Goal: Check status: Check status

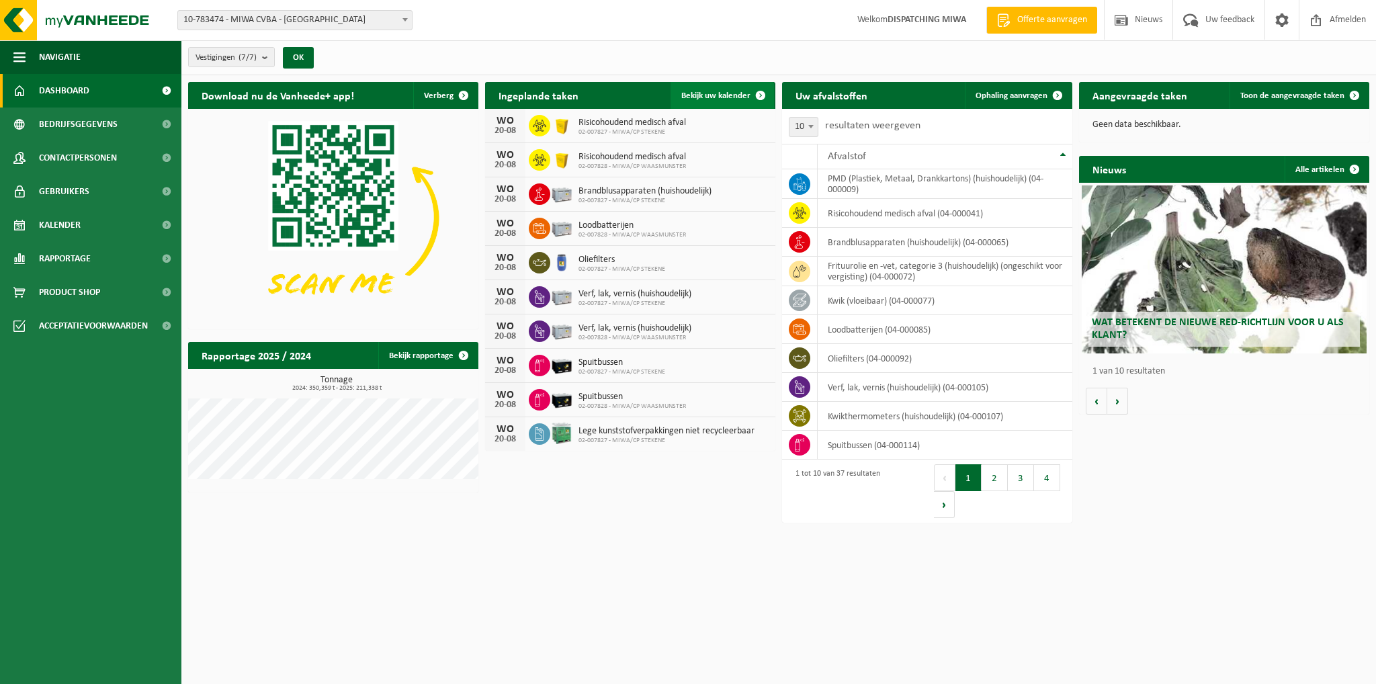
click at [705, 89] on link "Bekijk uw kalender" at bounding box center [722, 95] width 103 height 27
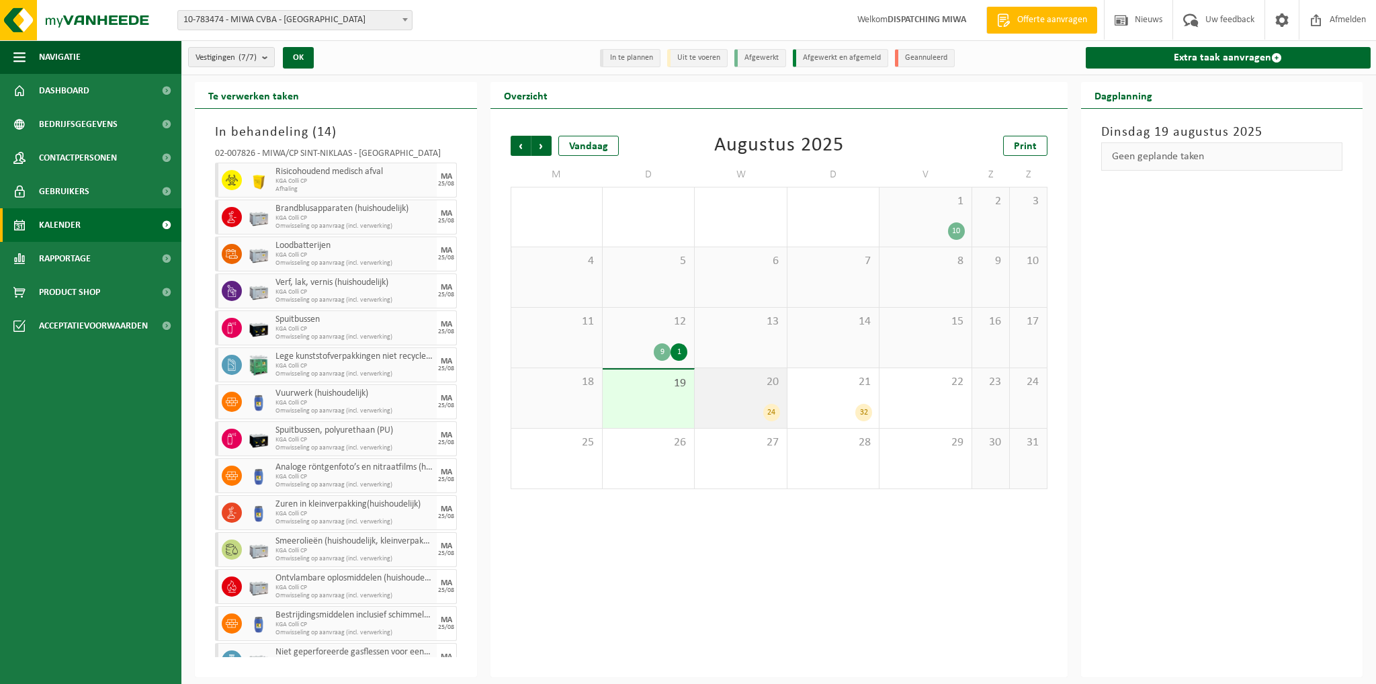
click at [747, 407] on div "24" at bounding box center [741, 412] width 78 height 17
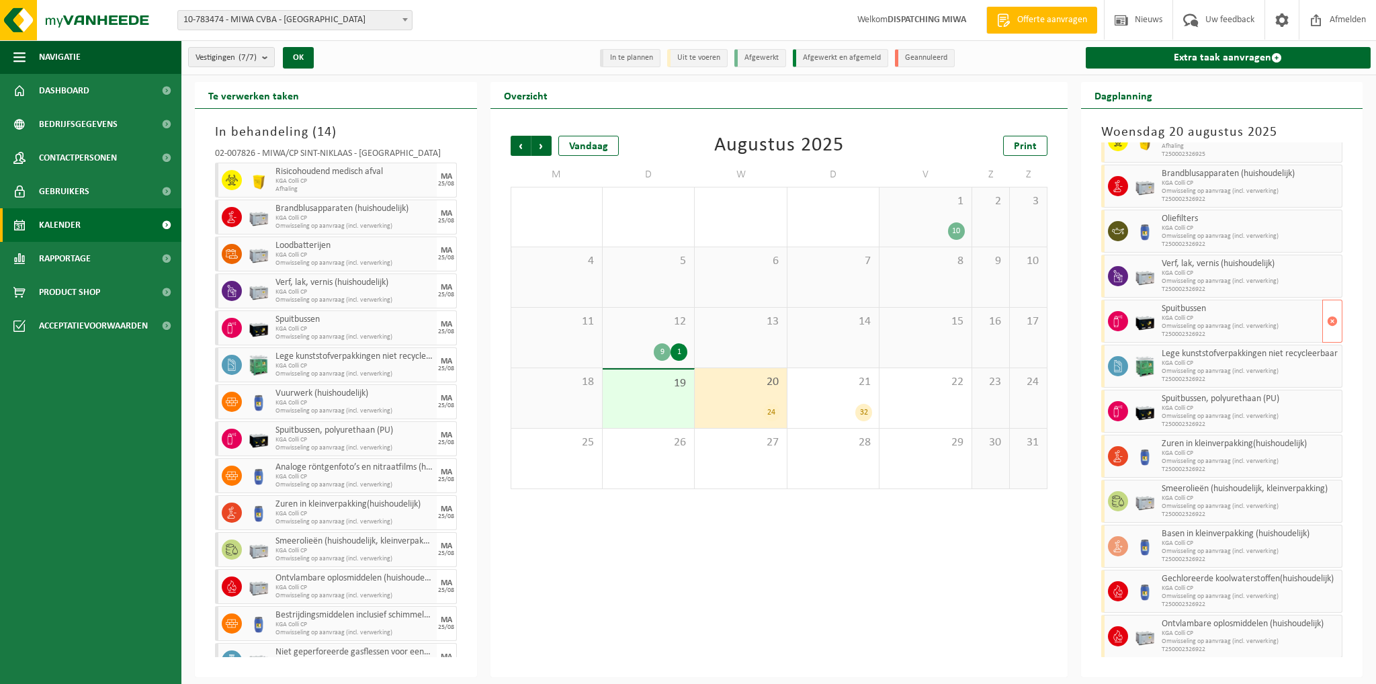
scroll to position [67, 0]
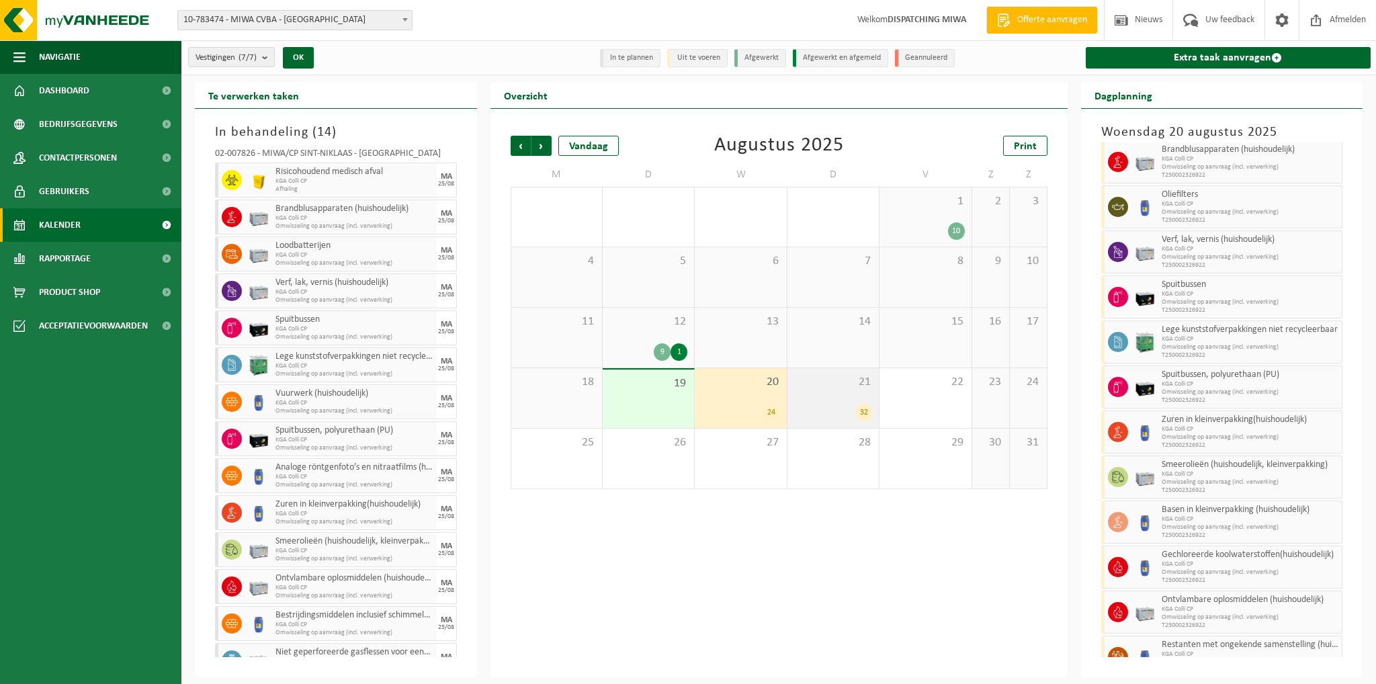
click at [830, 399] on div "21 32" at bounding box center [833, 398] width 91 height 60
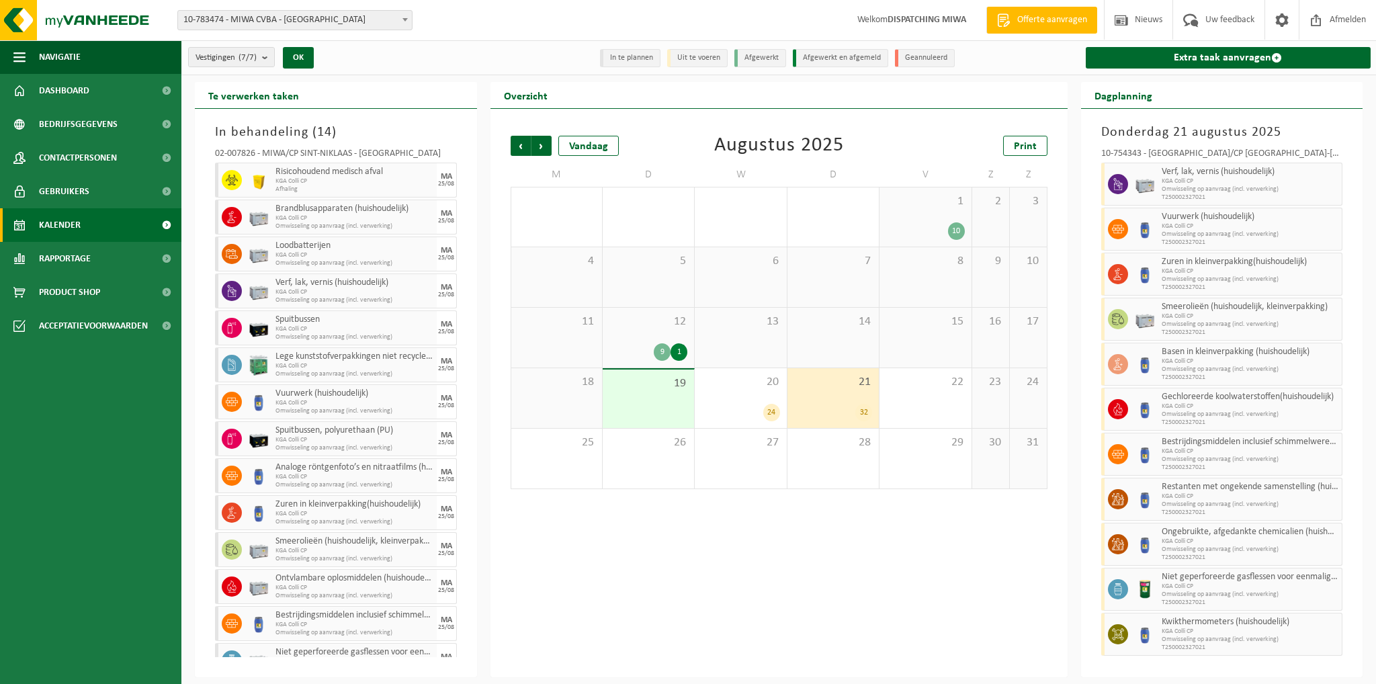
click at [639, 323] on span "12" at bounding box center [649, 322] width 78 height 15
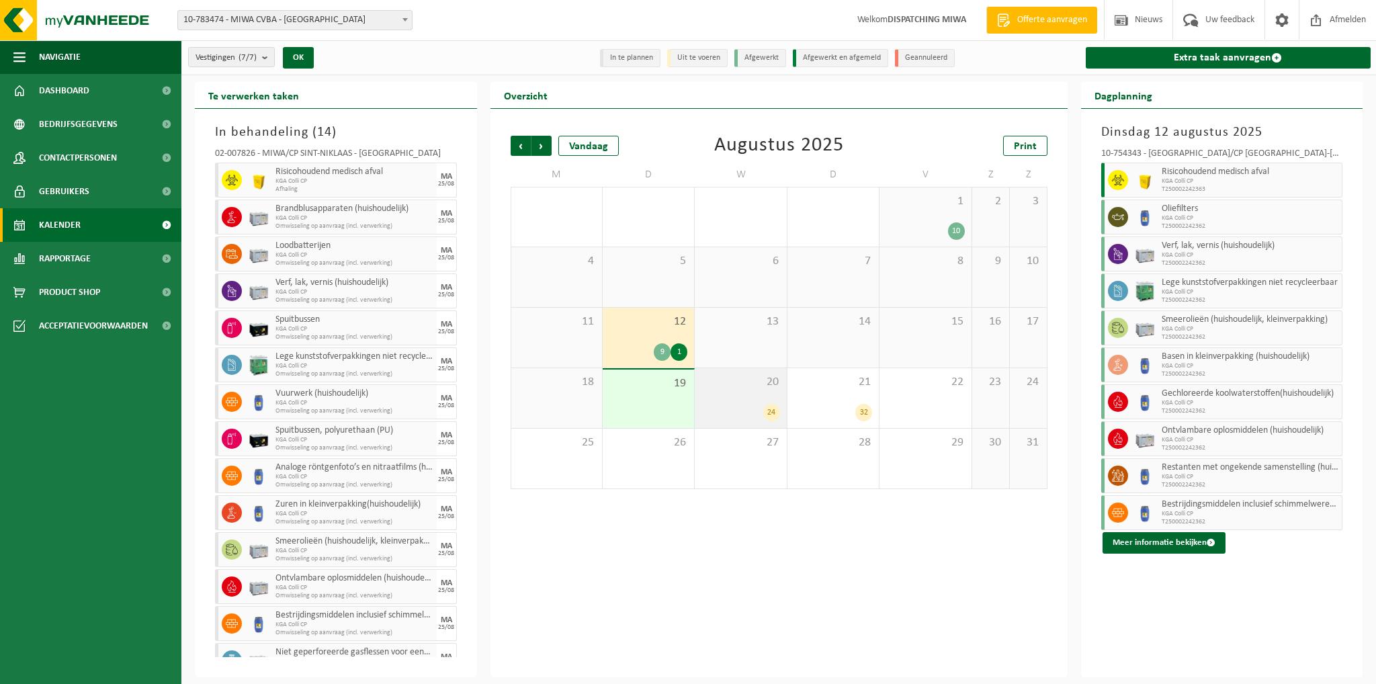
click at [748, 401] on div "20 24" at bounding box center [740, 398] width 91 height 60
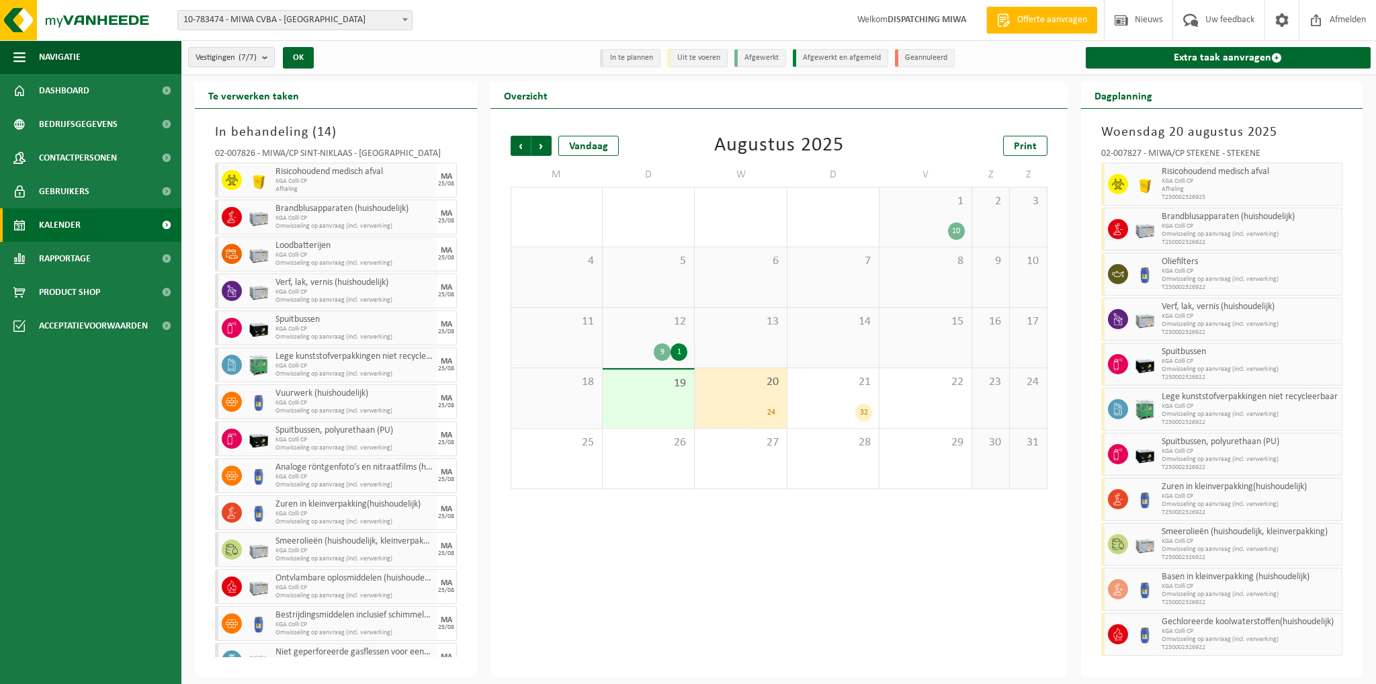
click at [268, 18] on span "10-783474 - MIWA CVBA - [GEOGRAPHIC_DATA]" at bounding box center [295, 20] width 234 height 19
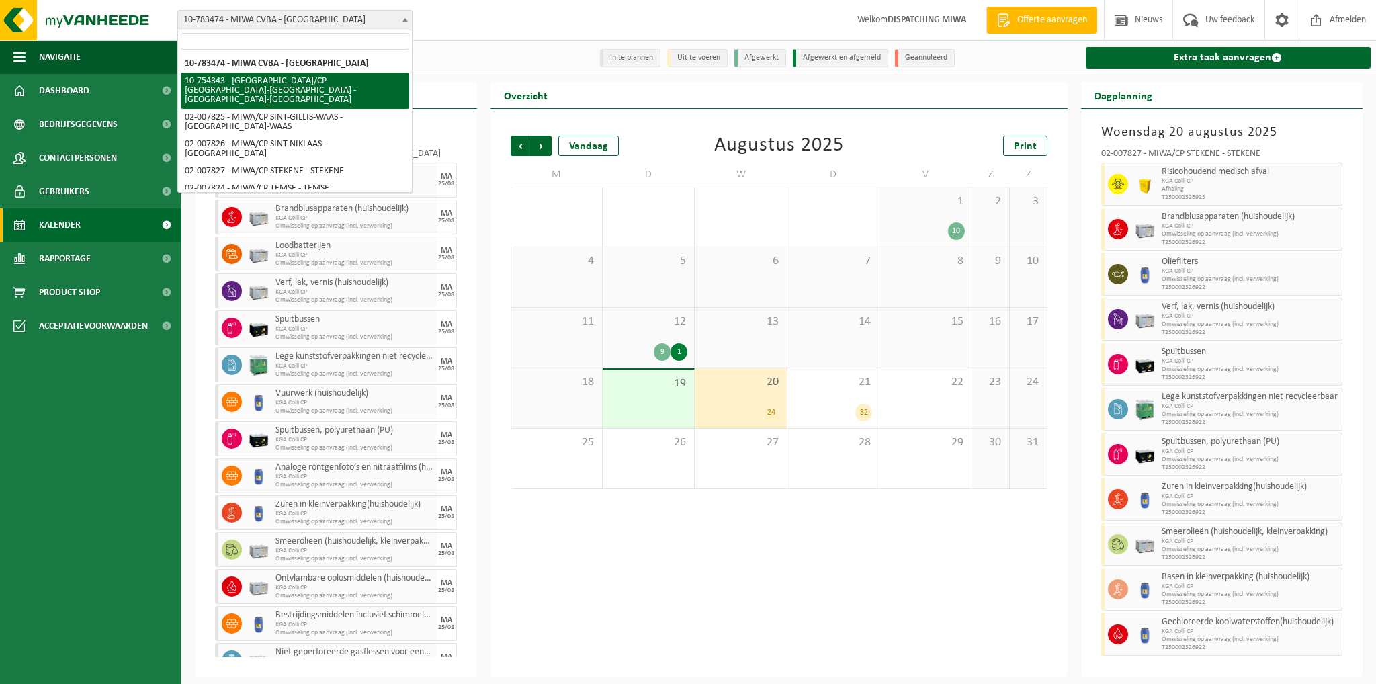
select select "27802"
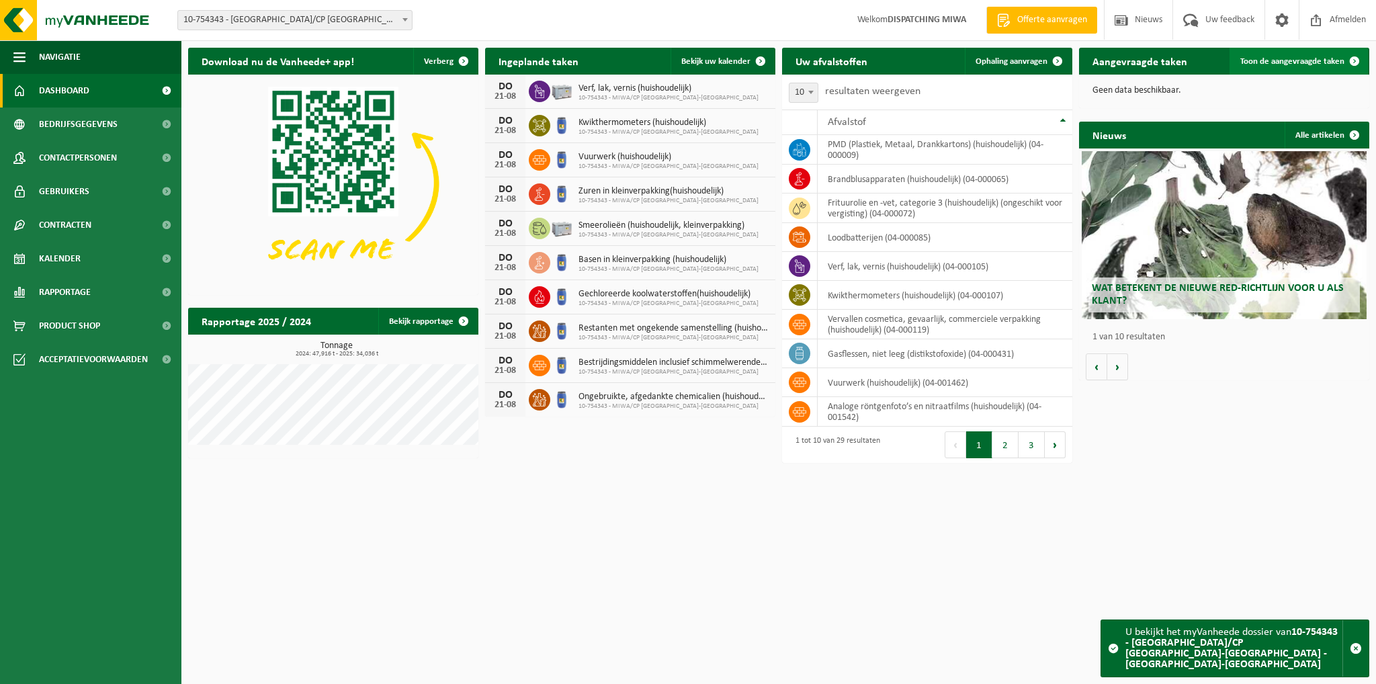
click at [1308, 60] on span "Toon de aangevraagde taken" at bounding box center [1293, 61] width 104 height 9
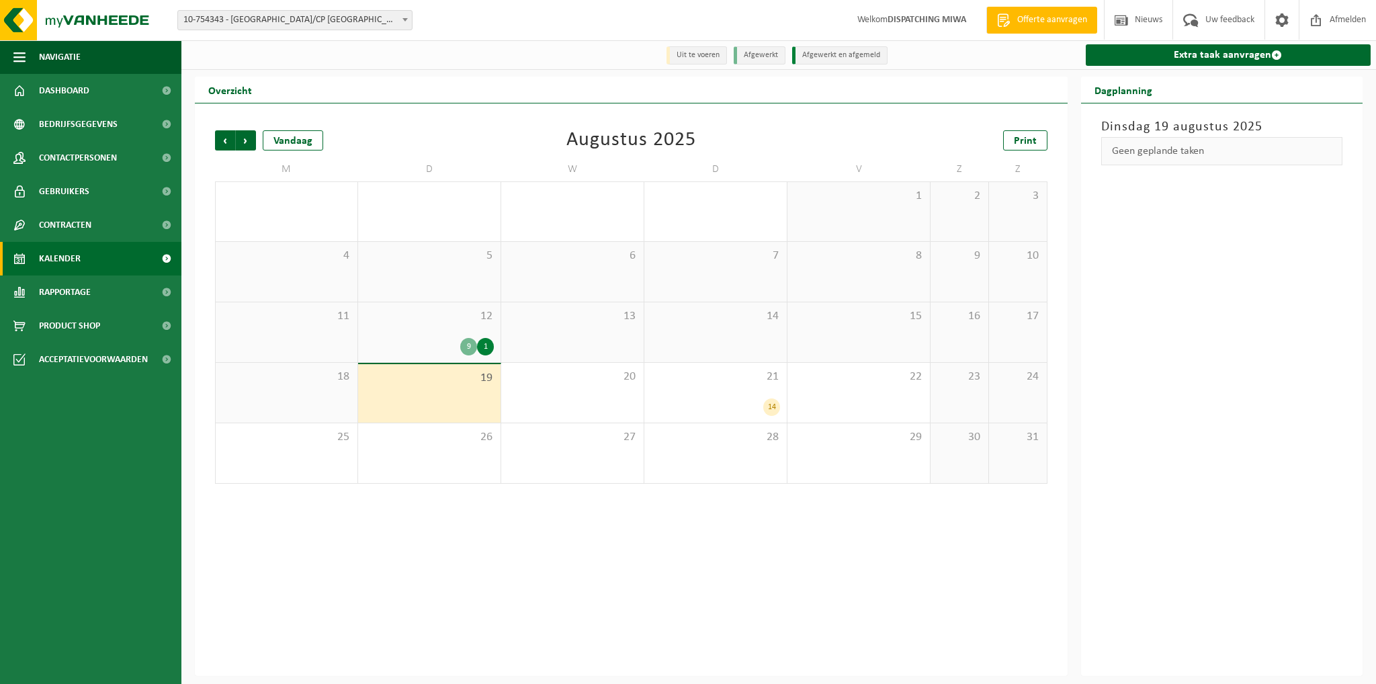
click at [454, 350] on div "9 1" at bounding box center [429, 346] width 129 height 17
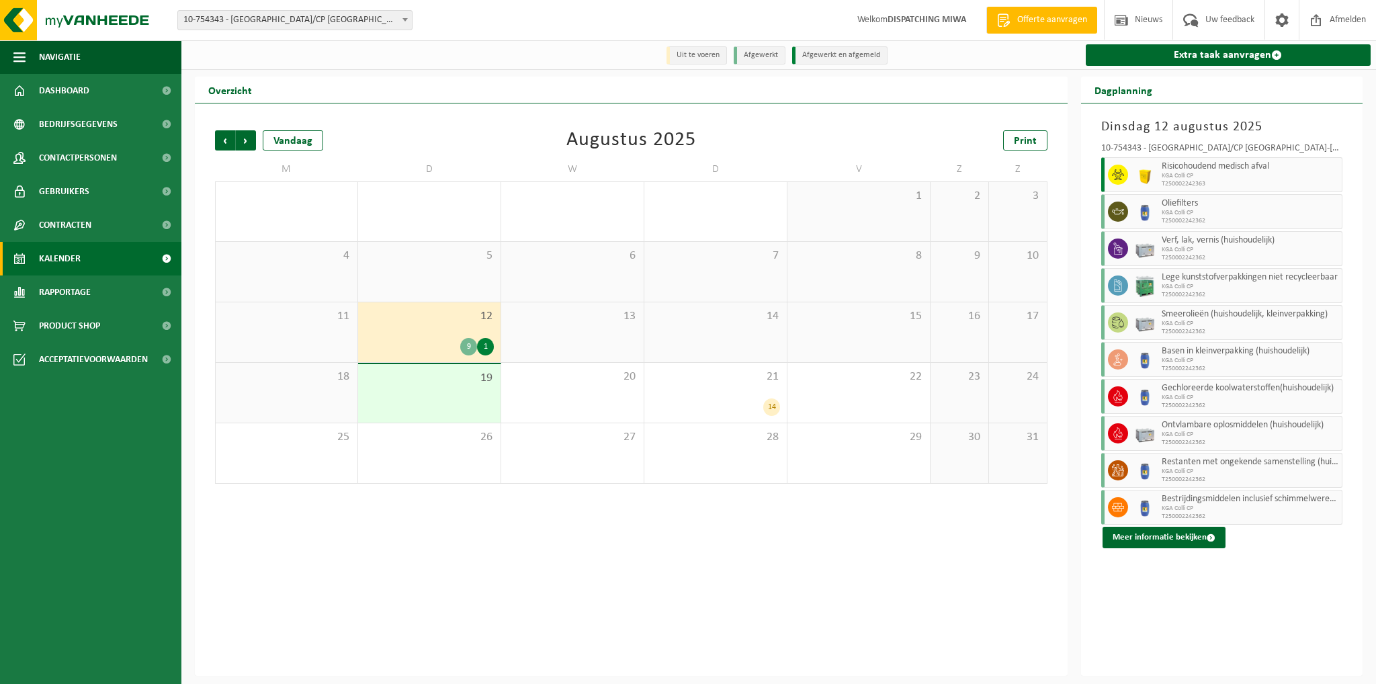
click at [487, 348] on div "1" at bounding box center [485, 346] width 17 height 17
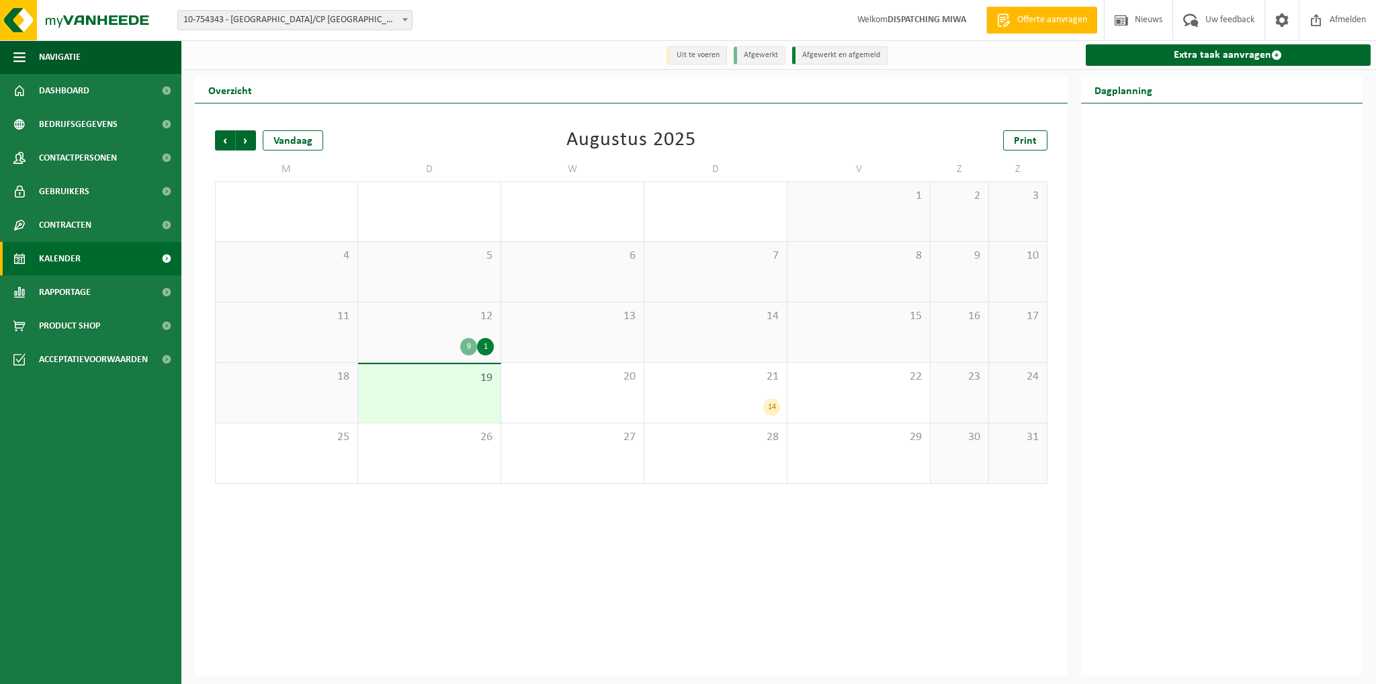
click at [466, 349] on div "9" at bounding box center [468, 346] width 17 height 17
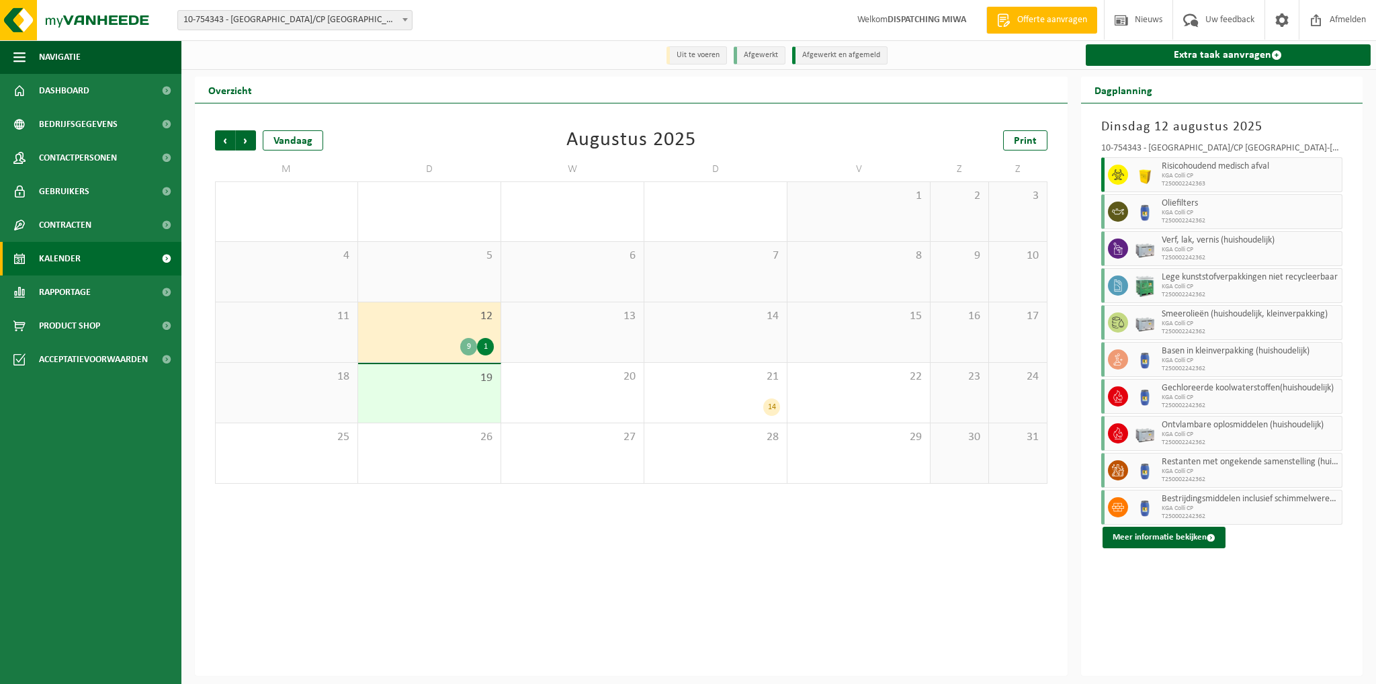
click at [443, 347] on div "9 1" at bounding box center [429, 346] width 129 height 17
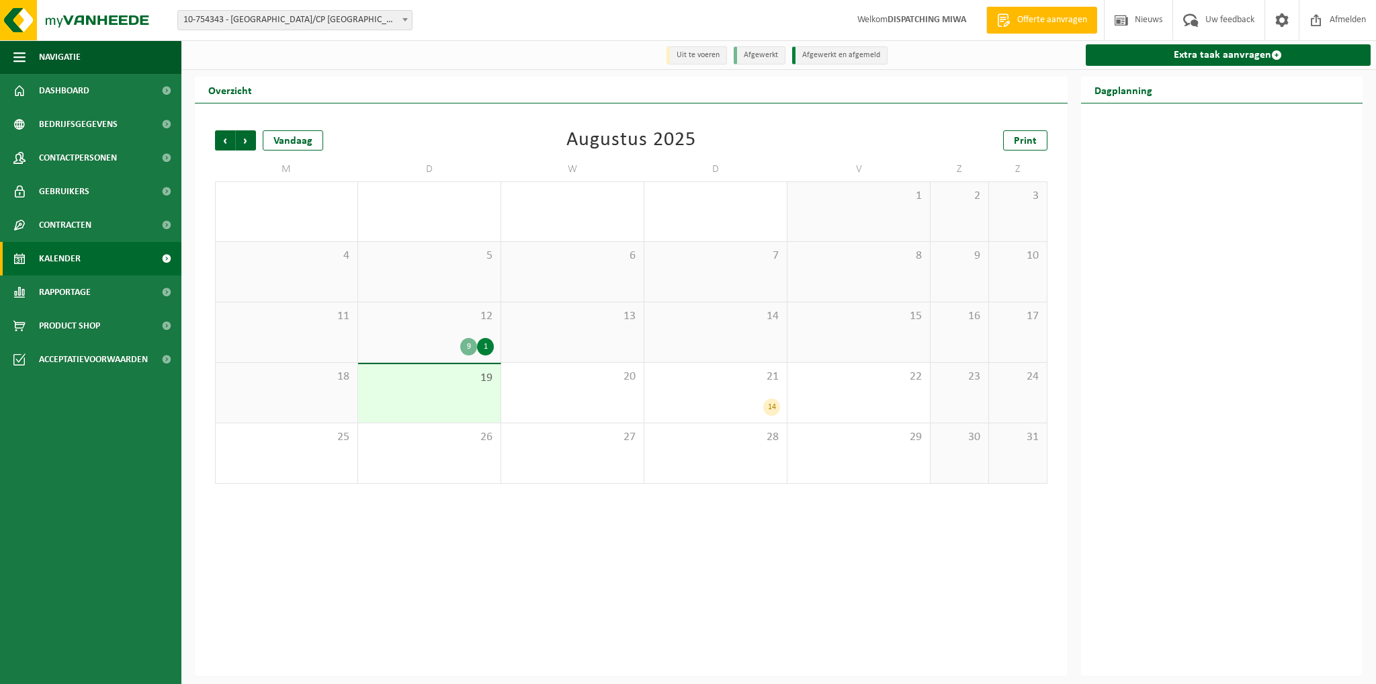
click at [443, 347] on div "9 1" at bounding box center [429, 346] width 129 height 17
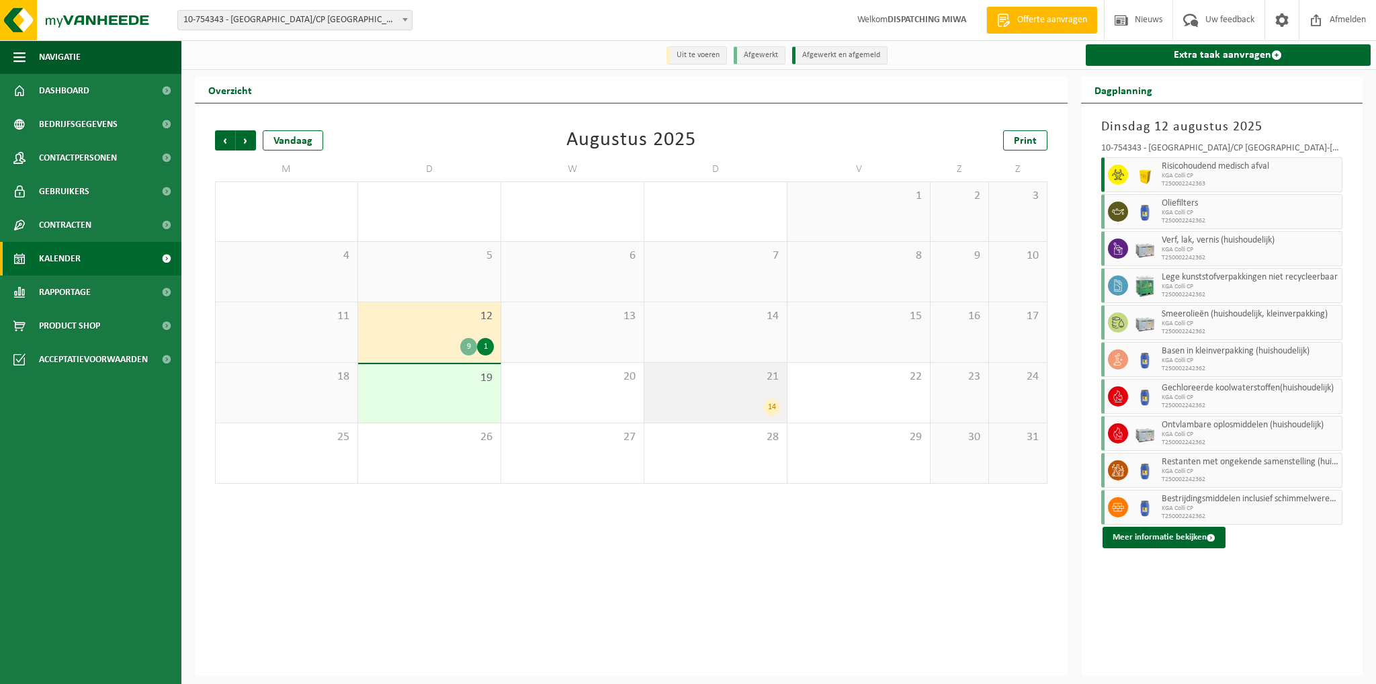
click at [690, 384] on span "21" at bounding box center [715, 377] width 129 height 15
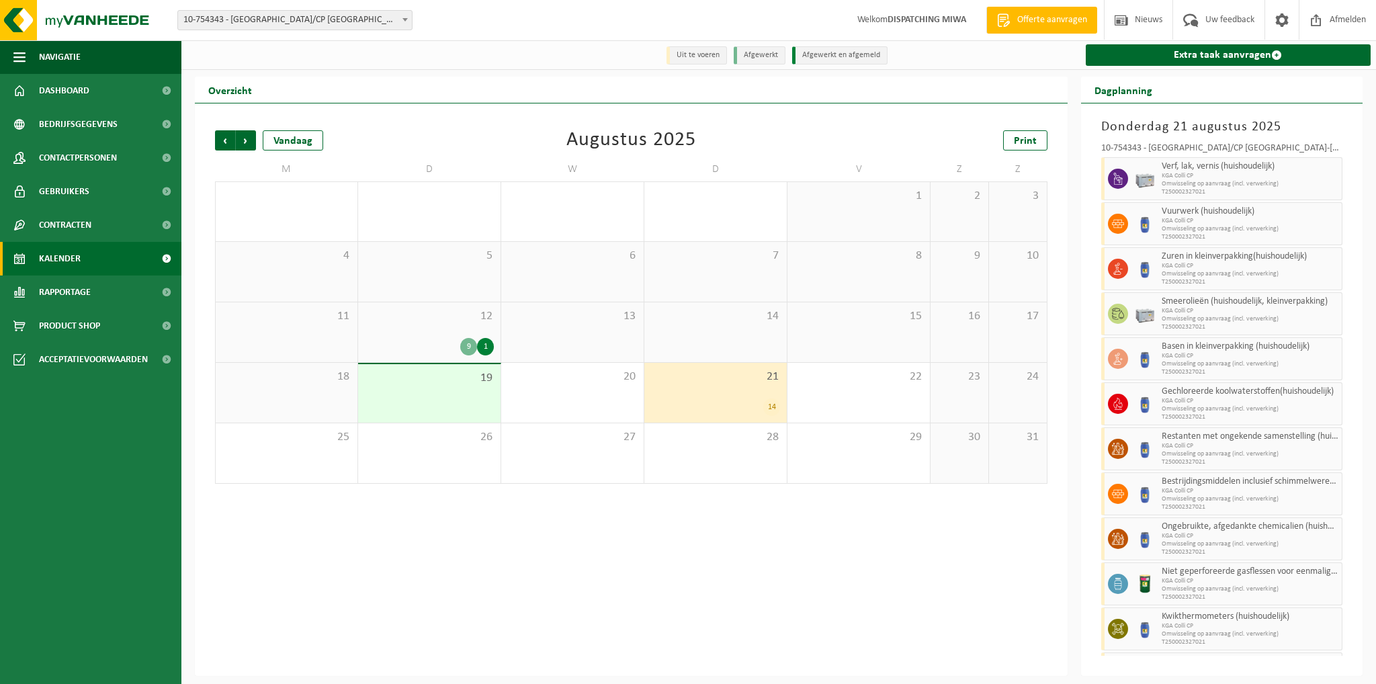
click at [755, 395] on div "21 14" at bounding box center [715, 393] width 142 height 60
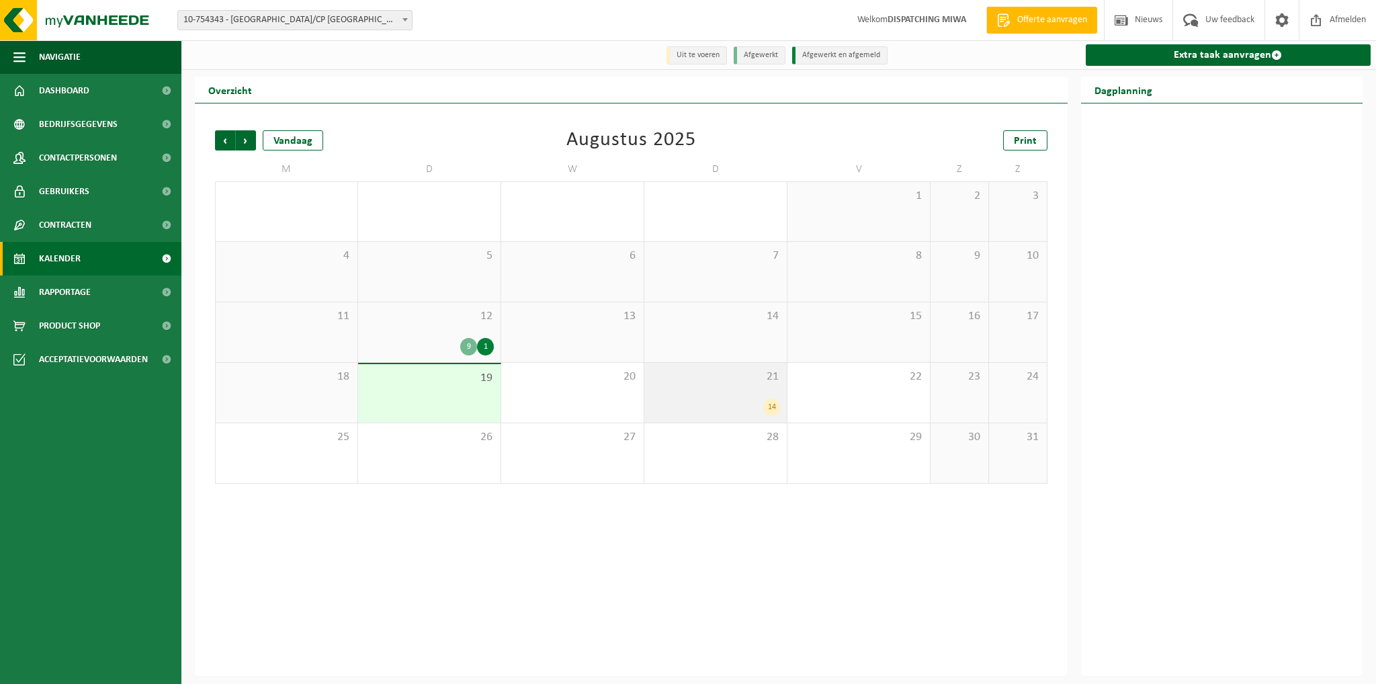
click at [755, 393] on div "21 14" at bounding box center [715, 393] width 142 height 60
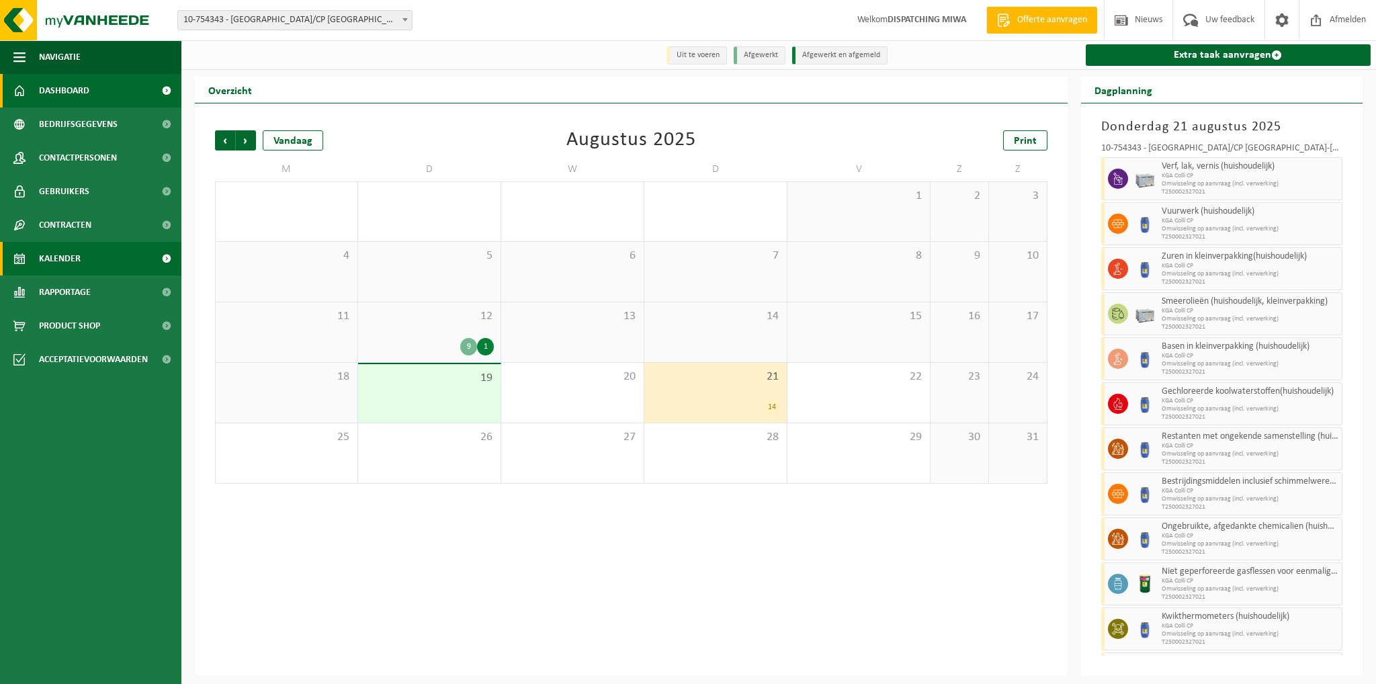
click at [81, 89] on span "Dashboard" at bounding box center [64, 91] width 50 height 34
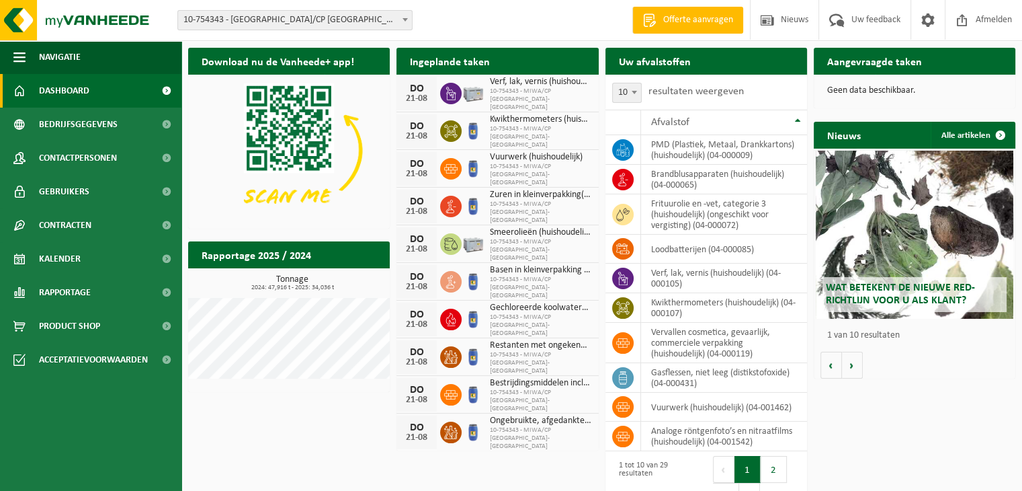
click at [550, 100] on span "10-754343 - MIWA/CP [GEOGRAPHIC_DATA]-[GEOGRAPHIC_DATA]" at bounding box center [540, 99] width 101 height 24
click at [551, 126] on span "10-754343 - MIWA/CP [GEOGRAPHIC_DATA]-[GEOGRAPHIC_DATA]" at bounding box center [540, 137] width 101 height 24
click at [371, 16] on span "10-754343 - [GEOGRAPHIC_DATA]/CP [GEOGRAPHIC_DATA]-[GEOGRAPHIC_DATA] - [GEOGRAP…" at bounding box center [295, 20] width 234 height 19
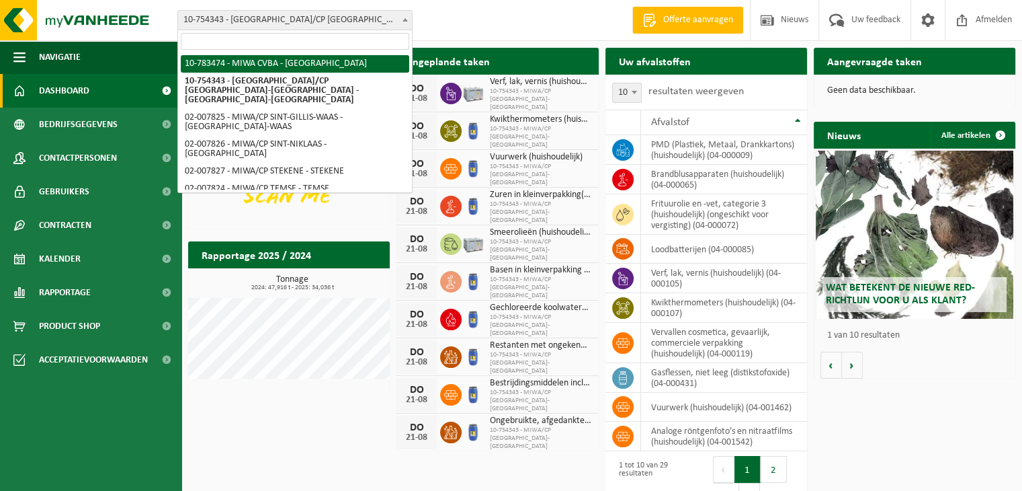
select select "27808"
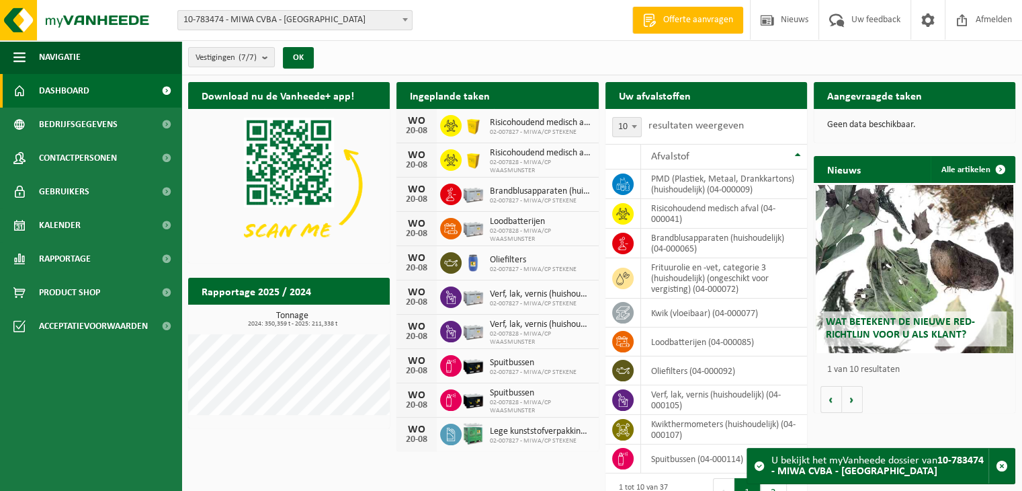
click at [522, 163] on span "02-007828 - MIWA/CP WAASMUNSTER" at bounding box center [540, 167] width 101 height 16
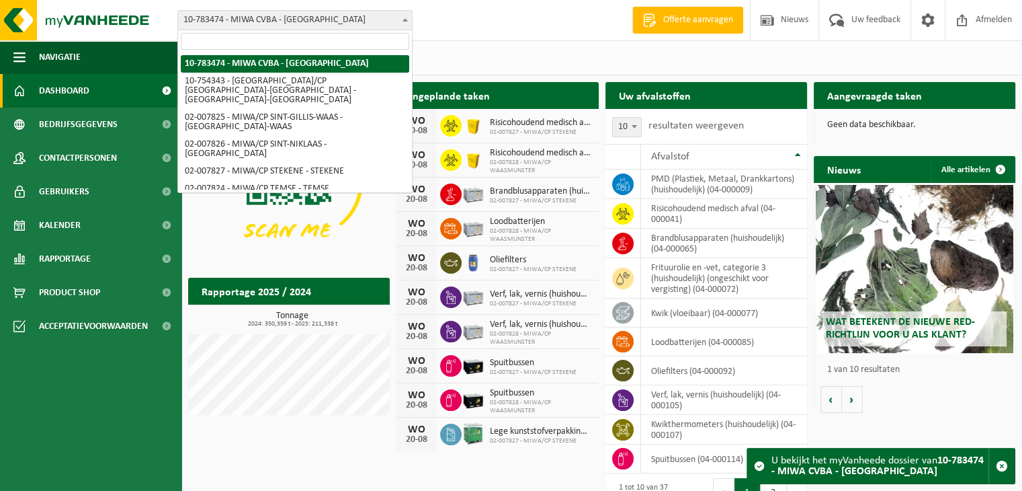
click at [359, 15] on span "10-783474 - MIWA CVBA - [GEOGRAPHIC_DATA]" at bounding box center [295, 20] width 234 height 19
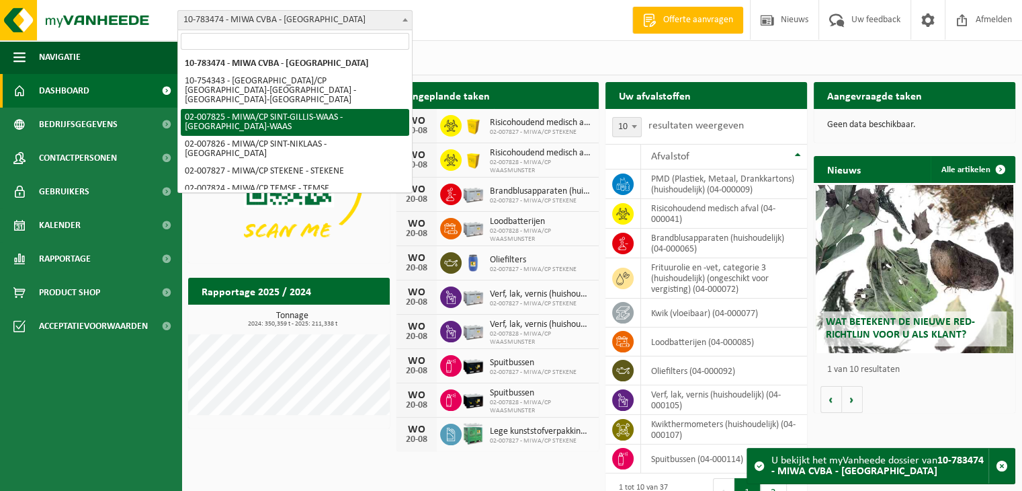
select select "27798"
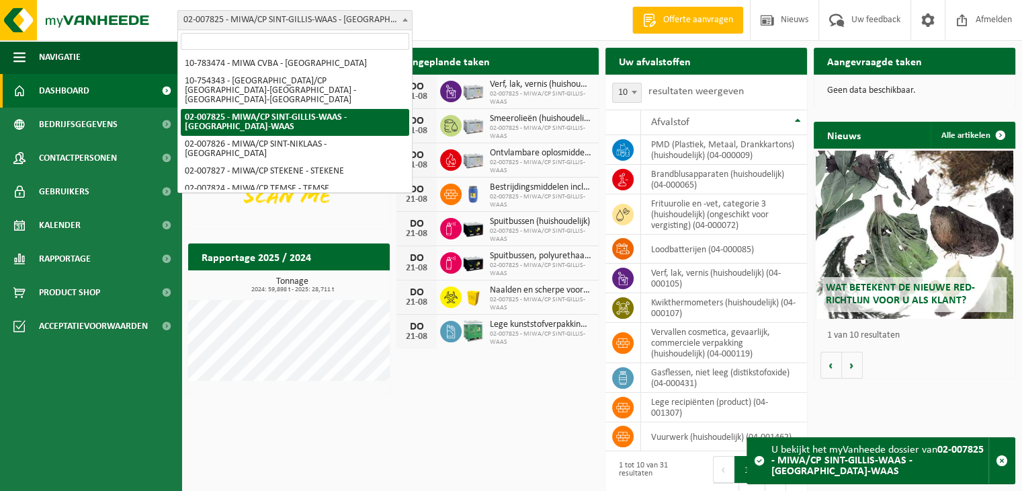
click at [315, 22] on span "02-007825 - MIWA/CP SINT-GILLIS-WAAS - [GEOGRAPHIC_DATA]-WAAS" at bounding box center [295, 20] width 234 height 19
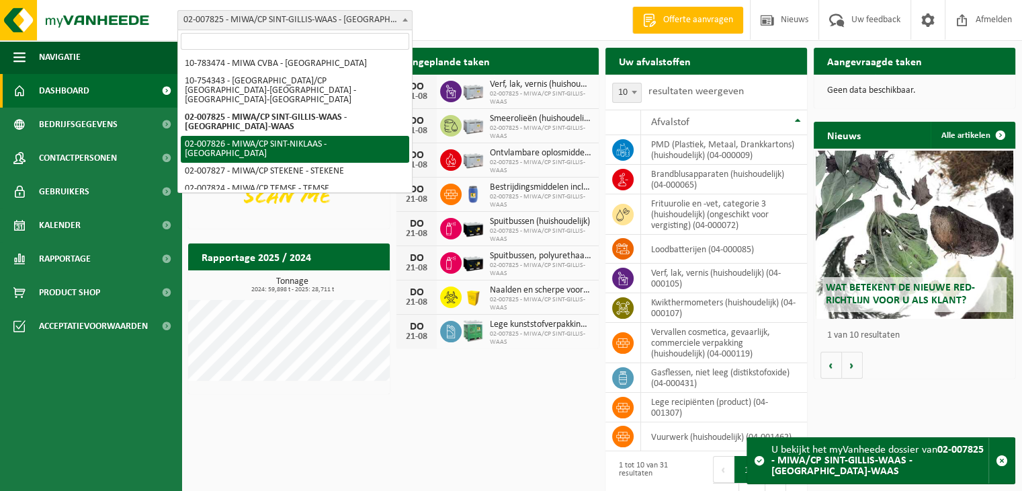
select select "27799"
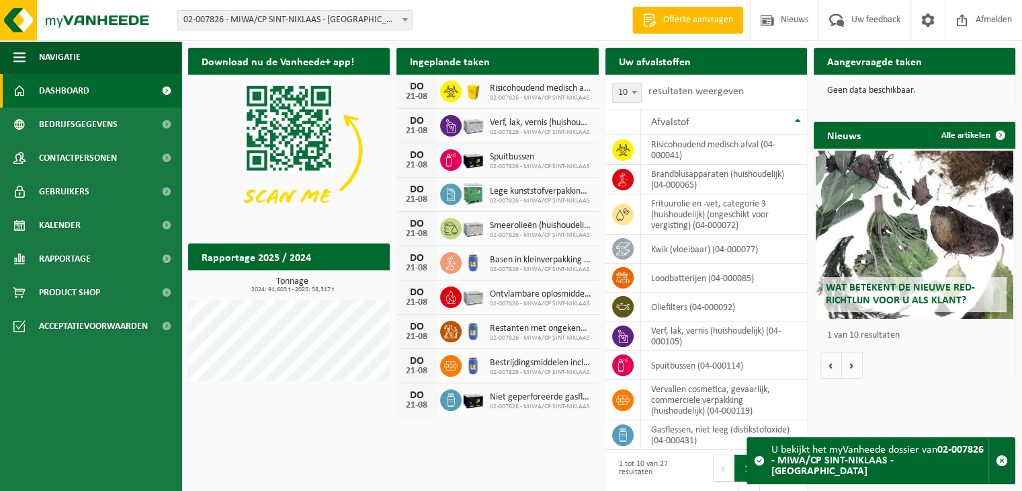
click at [327, 22] on span "02-007826 - MIWA/CP SINT-NIKLAAS - [GEOGRAPHIC_DATA]" at bounding box center [295, 20] width 234 height 19
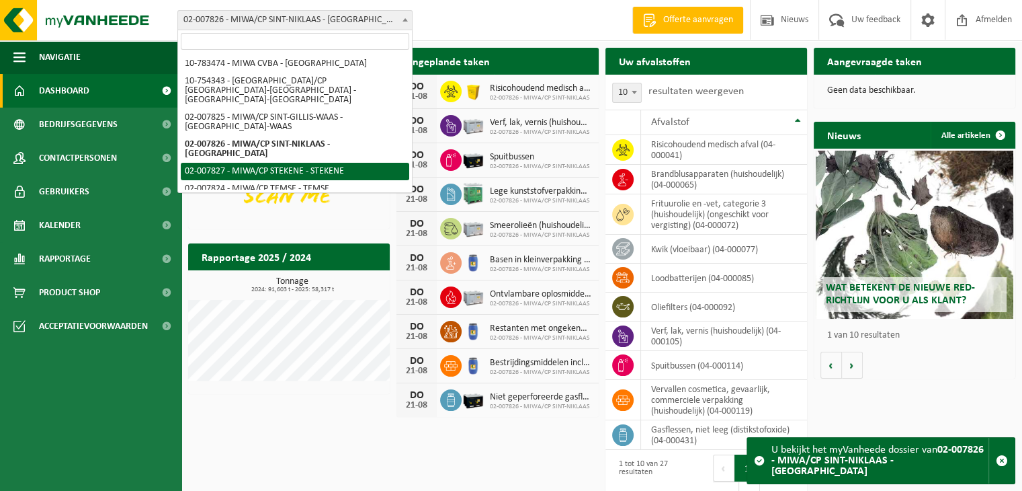
select select "27800"
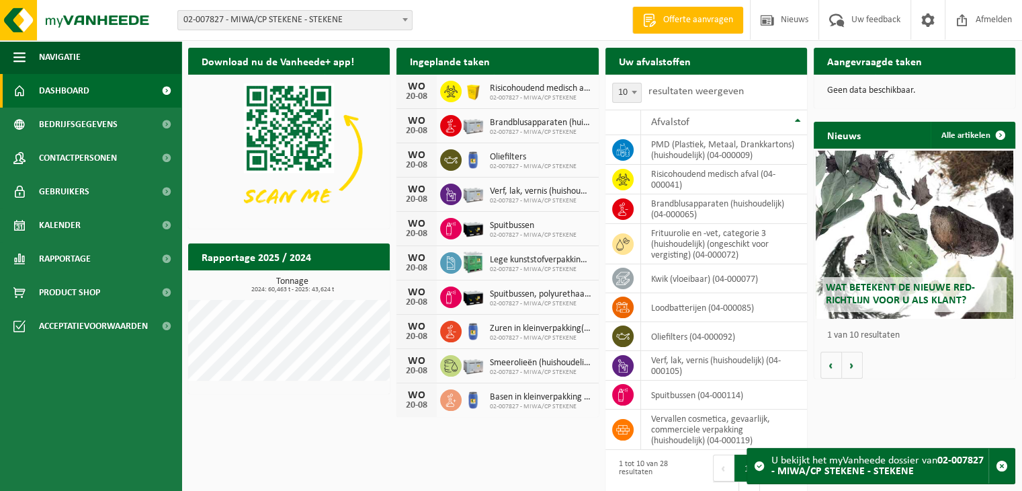
click at [317, 15] on span "02-007827 - MIWA/CP STEKENE - STEKENE" at bounding box center [295, 20] width 234 height 19
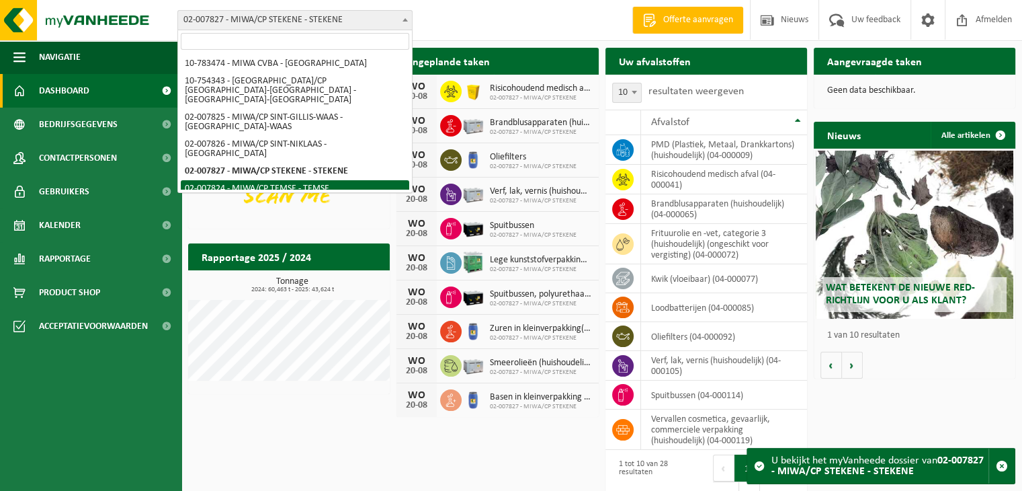
select select "27797"
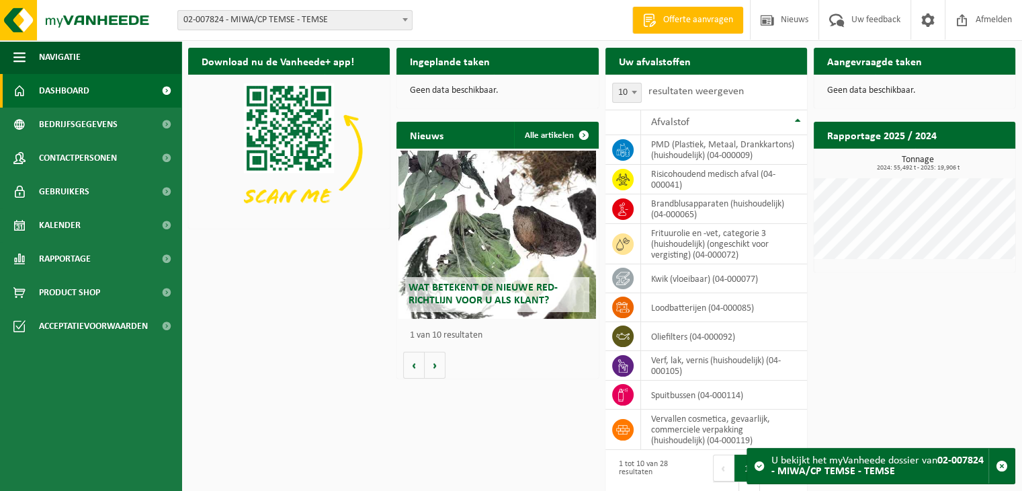
click at [333, 25] on span "02-007824 - MIWA/CP TEMSE - TEMSE" at bounding box center [295, 20] width 234 height 19
click at [315, 25] on span "02-007824 - MIWA/CP TEMSE - TEMSE" at bounding box center [295, 20] width 234 height 19
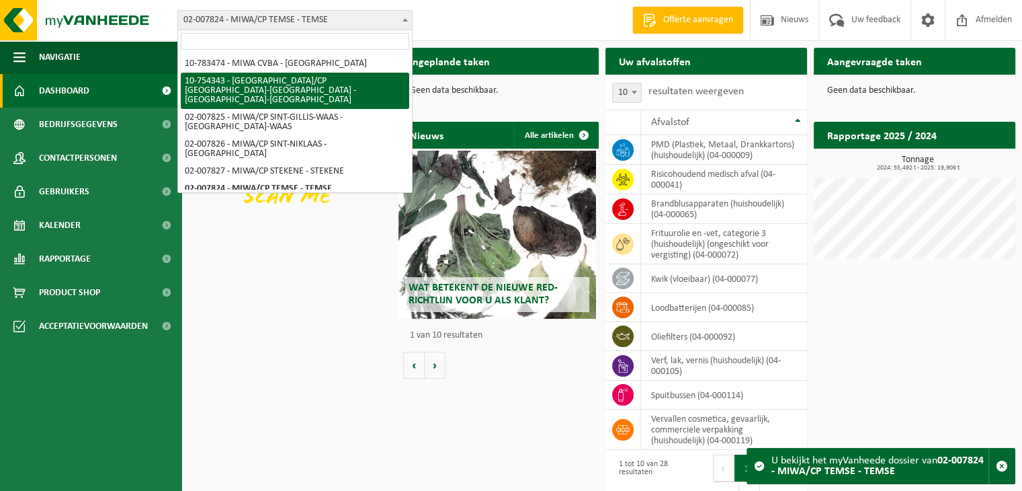
select select "27802"
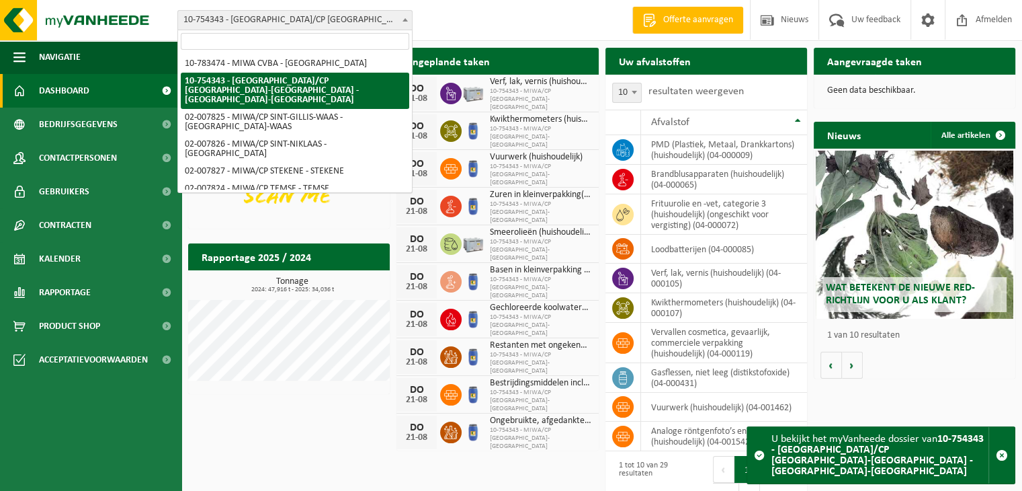
click at [336, 16] on span "10-754343 - [GEOGRAPHIC_DATA]/CP [GEOGRAPHIC_DATA]-[GEOGRAPHIC_DATA] - [GEOGRAP…" at bounding box center [295, 20] width 234 height 19
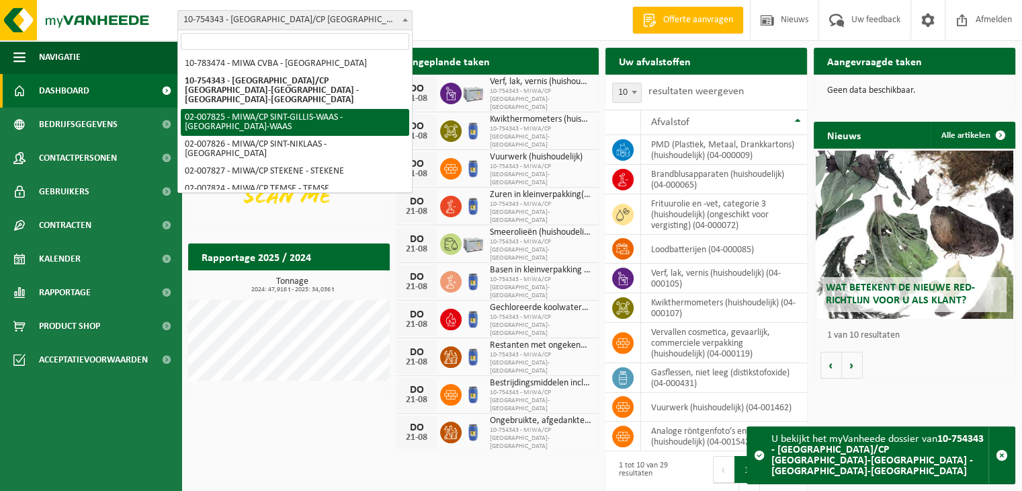
select select "27798"
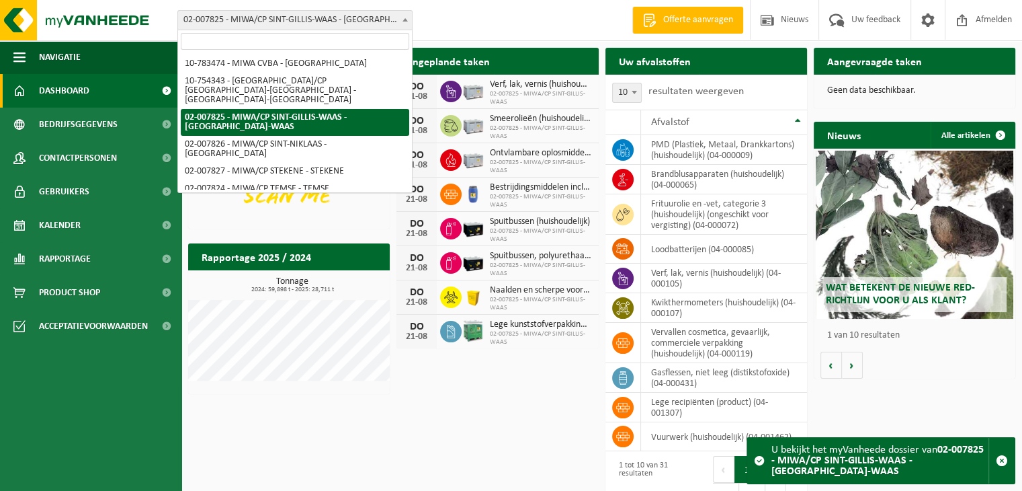
click at [354, 17] on span "02-007825 - MIWA/CP SINT-GILLIS-WAAS - [GEOGRAPHIC_DATA]-WAAS" at bounding box center [295, 20] width 234 height 19
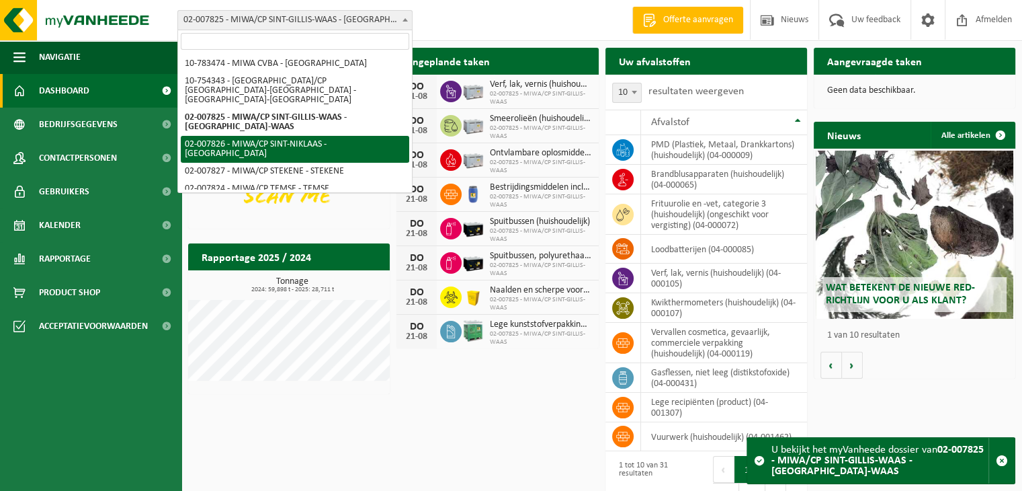
select select "27799"
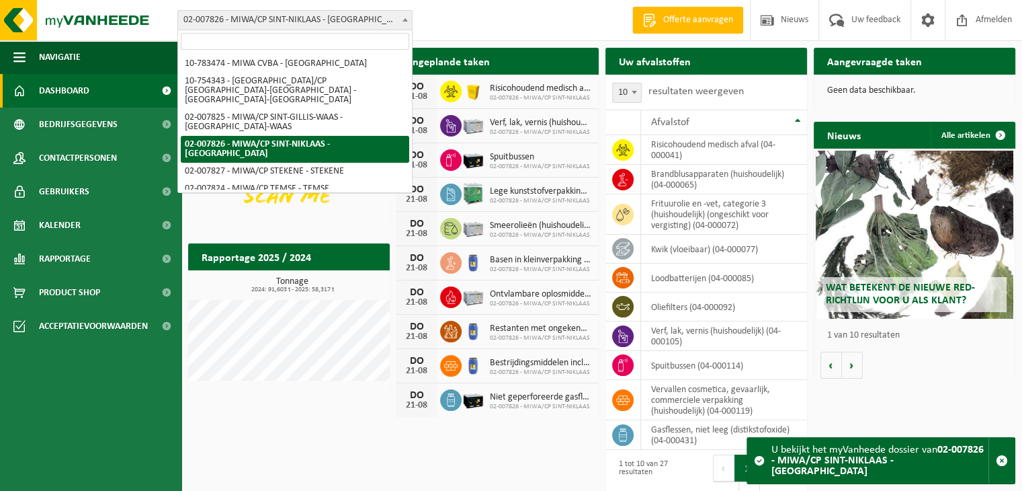
click at [320, 19] on span "02-007826 - MIWA/CP SINT-NIKLAAS - [GEOGRAPHIC_DATA]" at bounding box center [295, 20] width 234 height 19
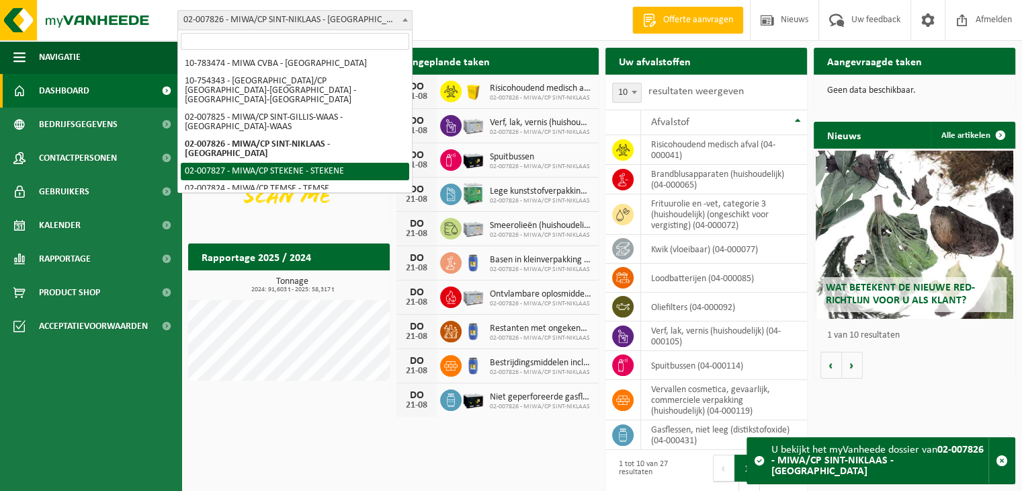
select select "27800"
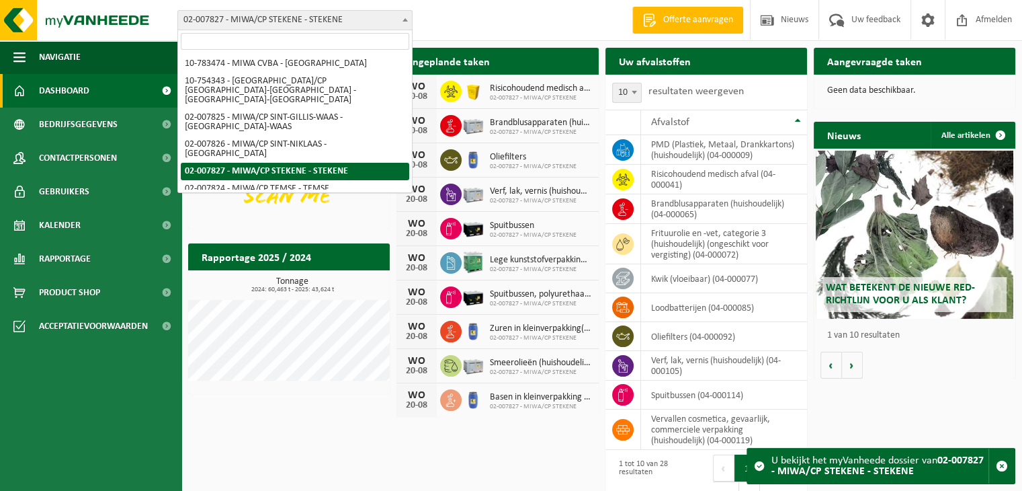
click at [358, 27] on span "02-007827 - MIWA/CP STEKENE - STEKENE" at bounding box center [295, 20] width 234 height 19
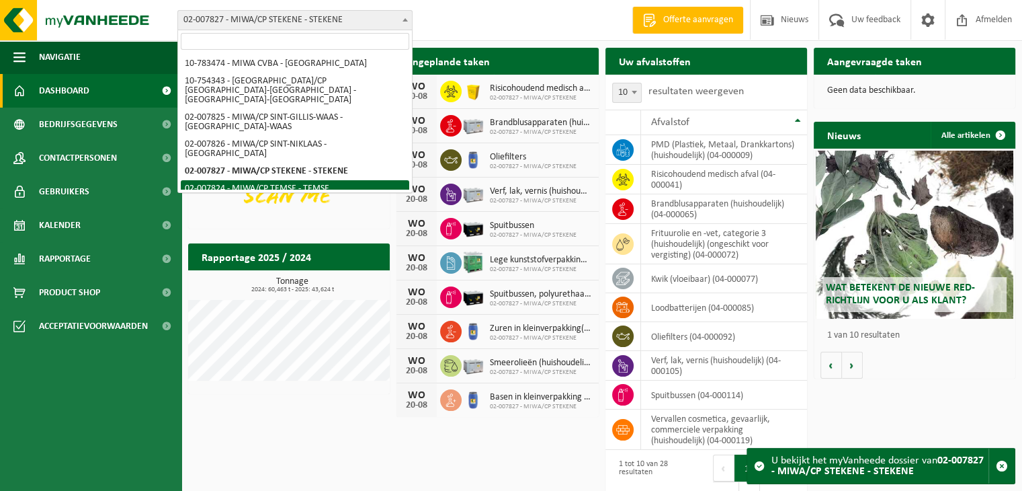
select select "27797"
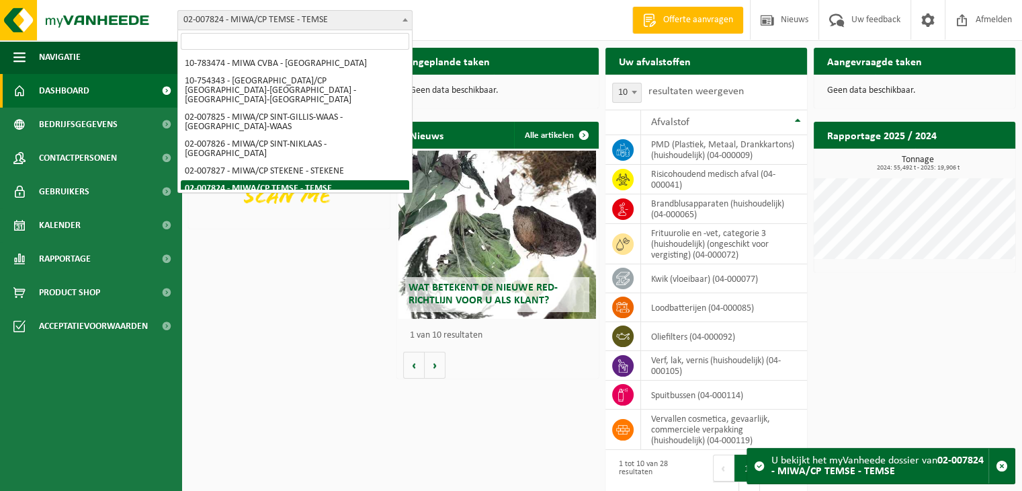
click at [280, 11] on span "02-007824 - MIWA/CP TEMSE - TEMSE" at bounding box center [295, 20] width 234 height 19
select select "27801"
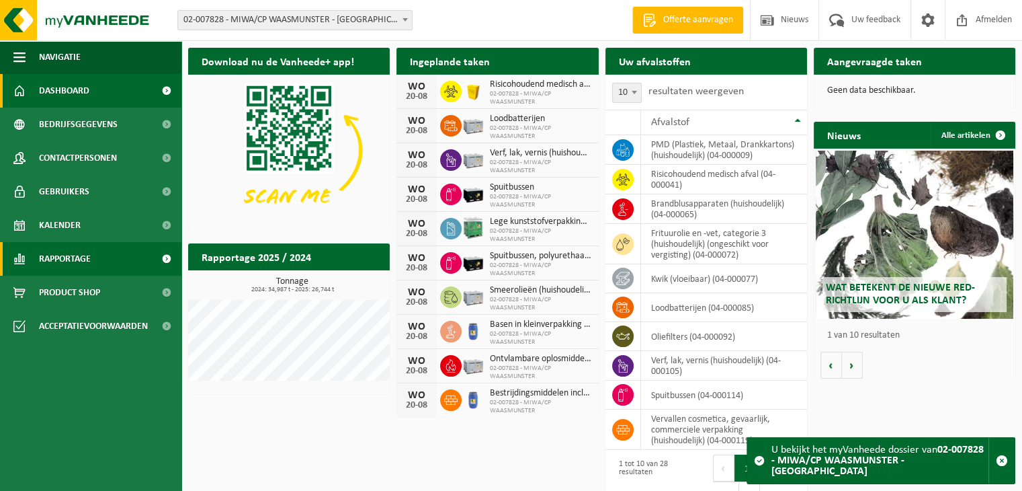
click at [110, 259] on link "Rapportage" at bounding box center [90, 259] width 181 height 34
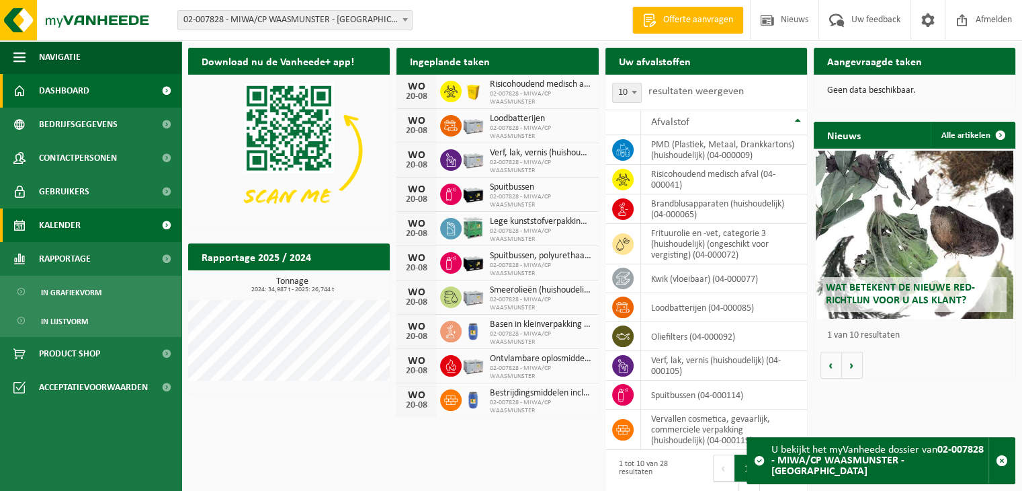
click at [108, 235] on link "Kalender" at bounding box center [90, 225] width 181 height 34
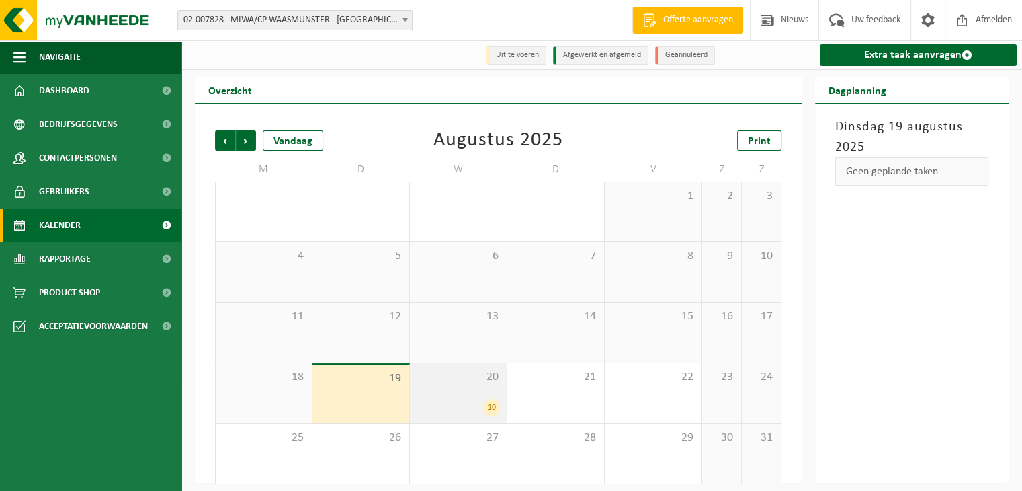
click at [453, 389] on div "20 10" at bounding box center [458, 393] width 97 height 60
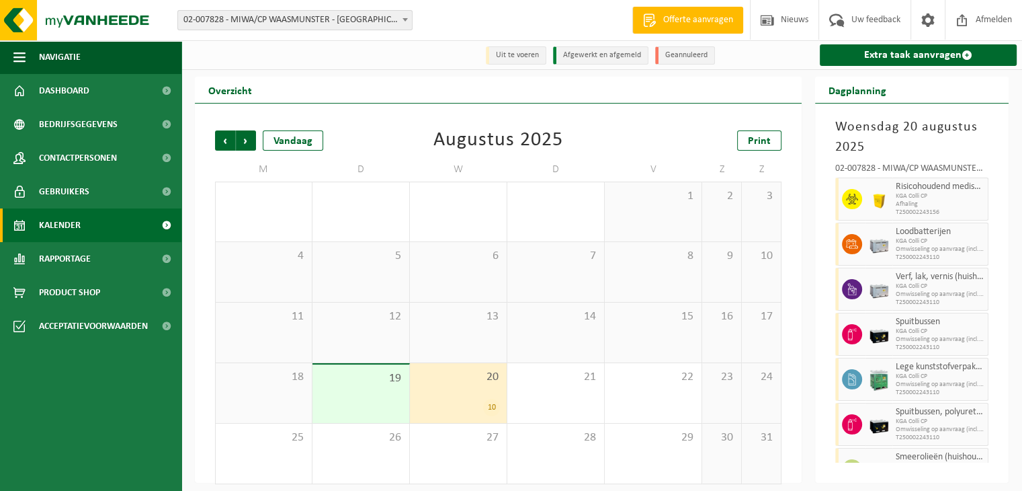
click at [374, 407] on div "19" at bounding box center [361, 393] width 97 height 58
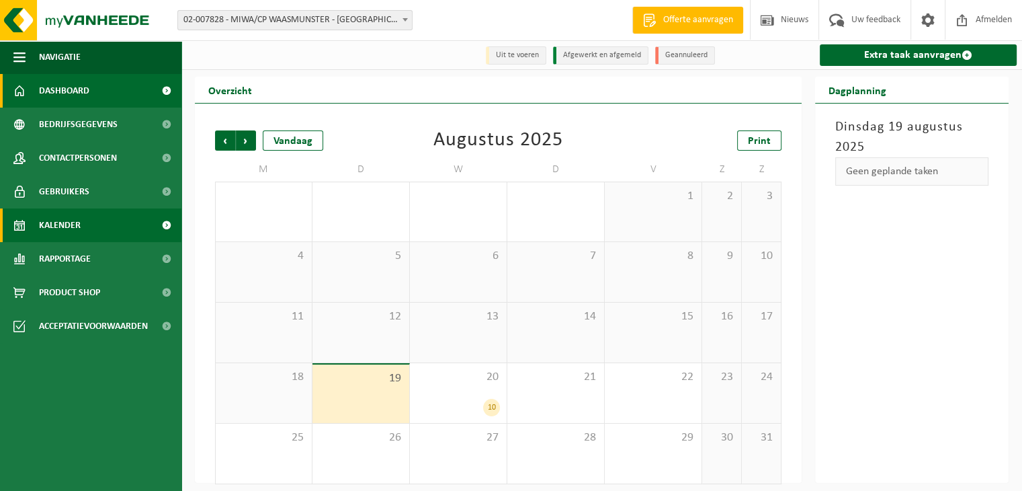
click at [67, 93] on span "Dashboard" at bounding box center [64, 91] width 50 height 34
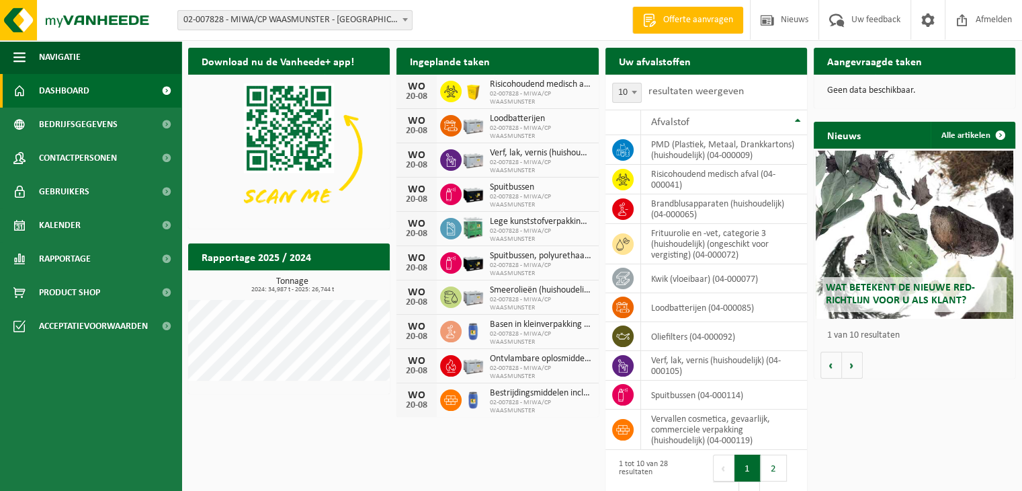
click at [400, 17] on span at bounding box center [405, 19] width 13 height 17
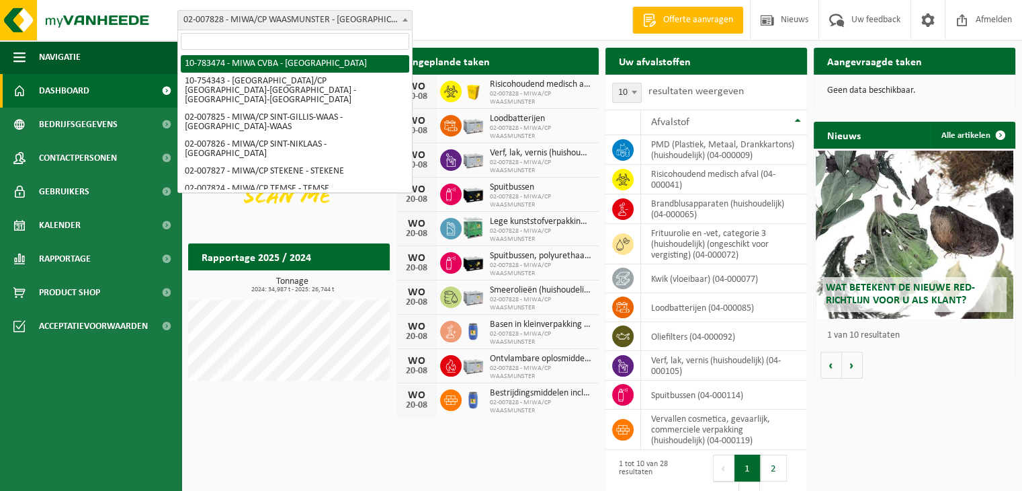
select select "27808"
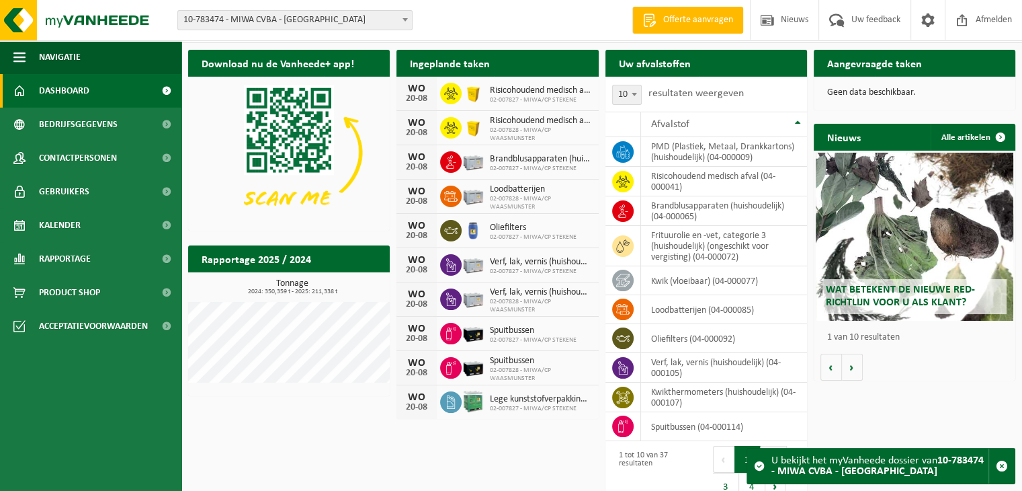
scroll to position [51, 0]
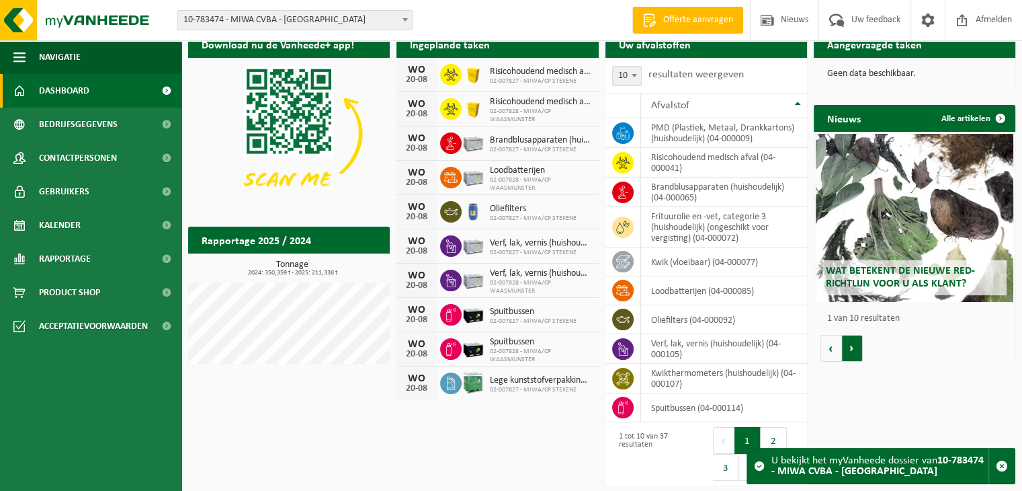
click at [860, 342] on button "Volgende" at bounding box center [852, 348] width 21 height 27
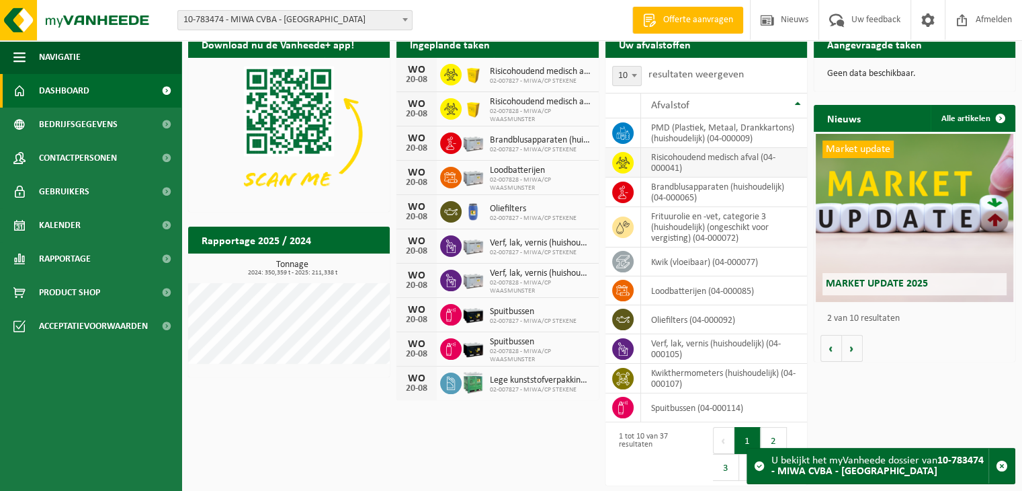
scroll to position [0, 0]
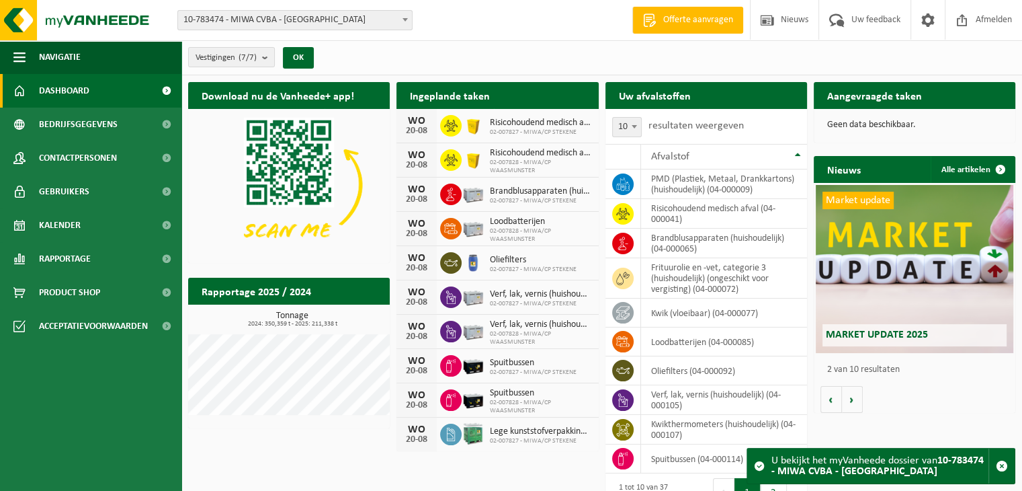
click at [917, 95] on h2 "Aangevraagde taken" at bounding box center [875, 95] width 122 height 26
click at [405, 19] on b at bounding box center [405, 19] width 5 height 3
click at [333, 19] on span "10-783474 - MIWA CVBA - [GEOGRAPHIC_DATA]" at bounding box center [295, 20] width 234 height 19
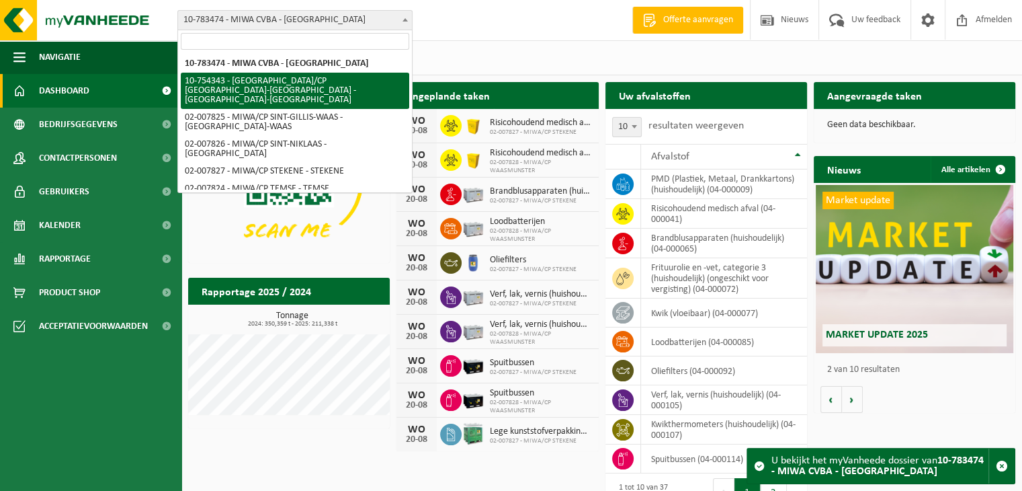
select select "27802"
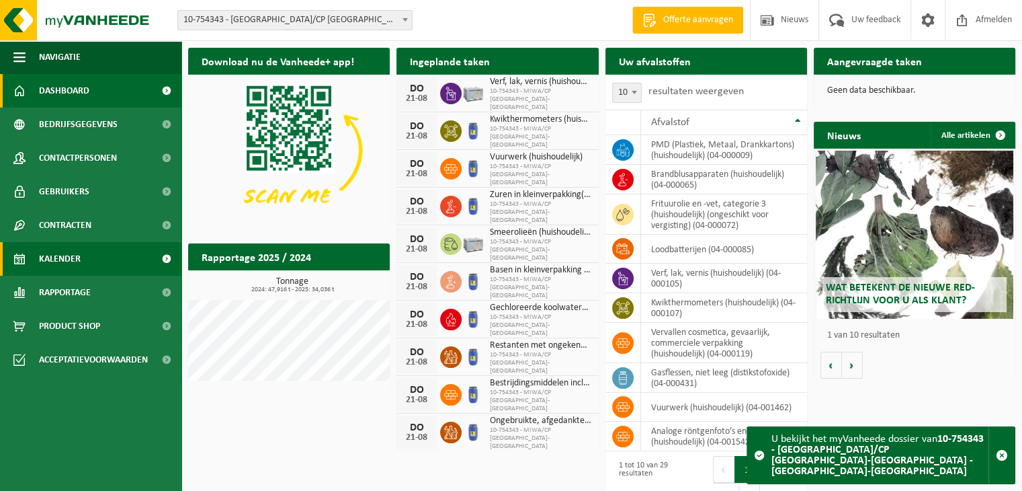
click at [89, 259] on link "Kalender" at bounding box center [90, 259] width 181 height 34
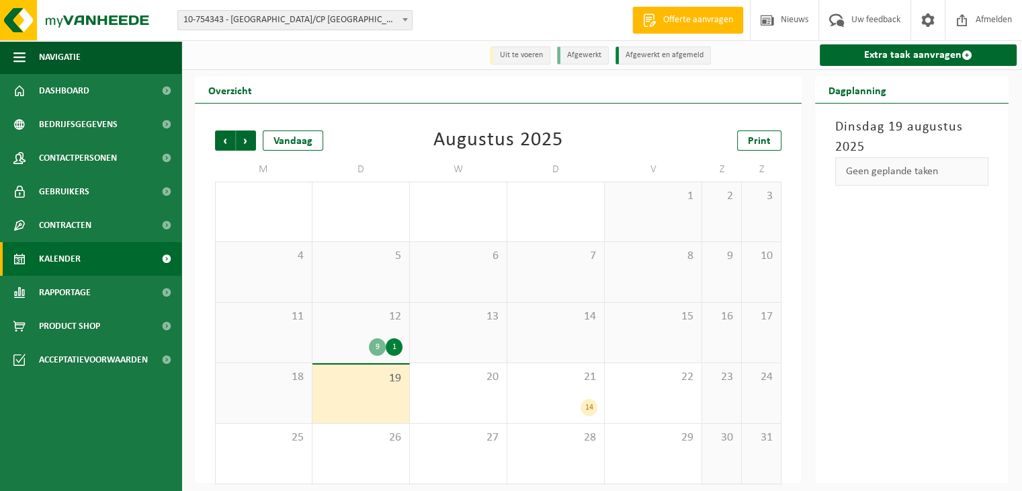
click at [348, 322] on span "12" at bounding box center [360, 316] width 83 height 15
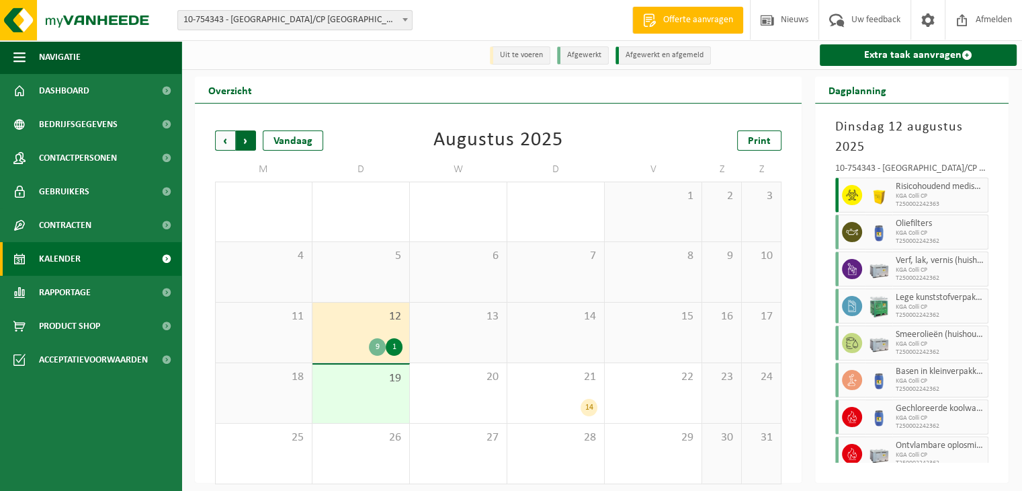
click at [227, 145] on span "Vorige" at bounding box center [225, 140] width 20 height 20
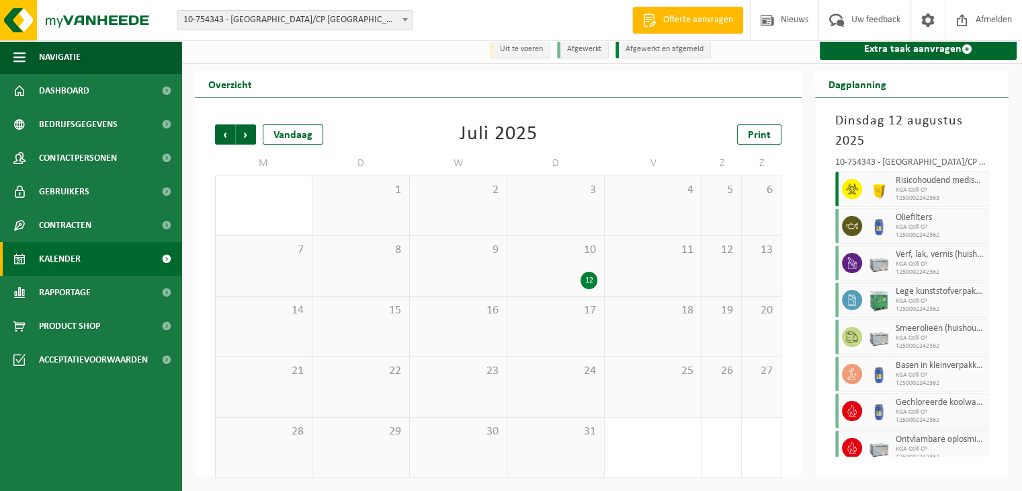
scroll to position [8, 0]
click at [386, 441] on div "29" at bounding box center [361, 447] width 97 height 60
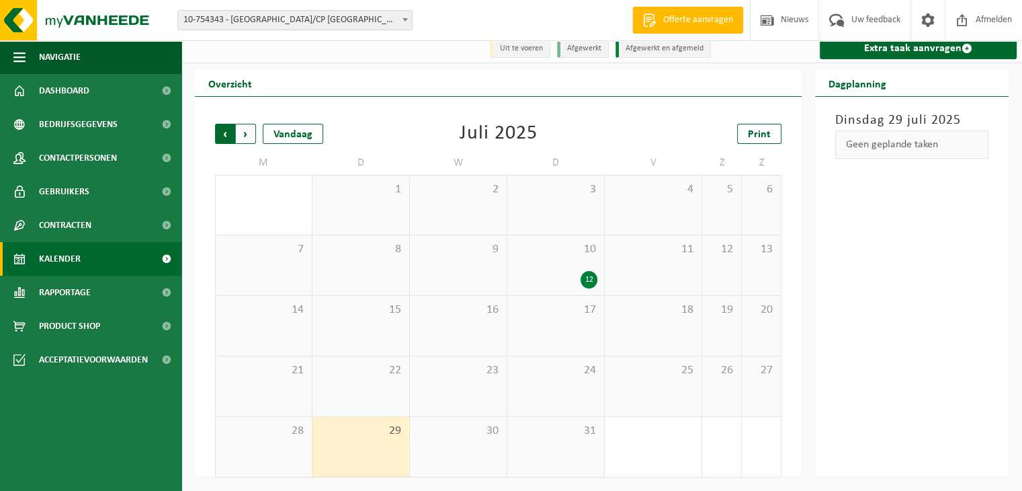
click at [250, 138] on span "Volgende" at bounding box center [246, 134] width 20 height 20
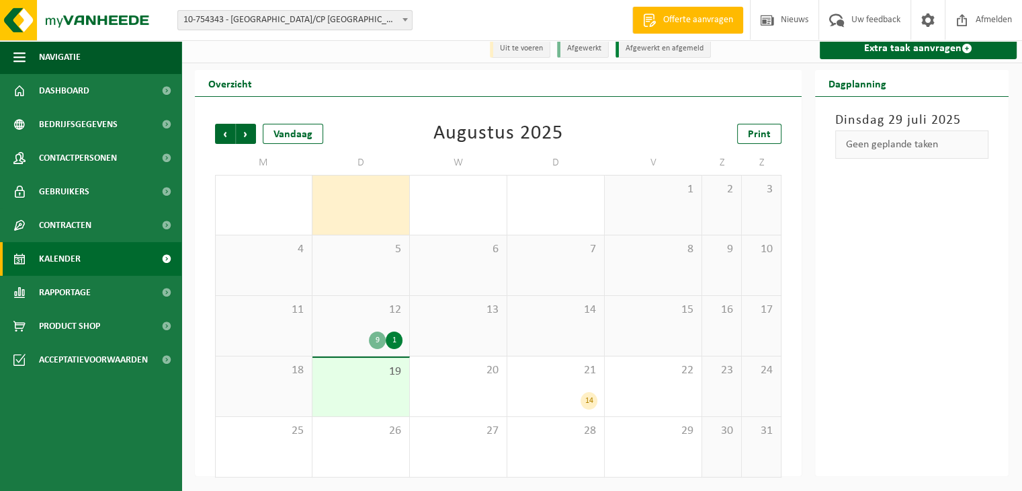
click at [361, 313] on span "12" at bounding box center [360, 309] width 83 height 15
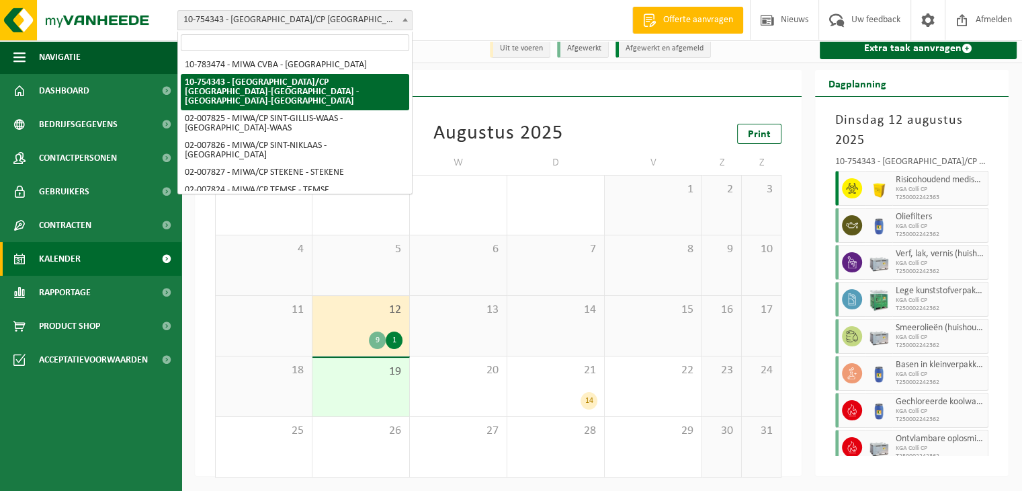
click at [341, 22] on span "10-754343 - [GEOGRAPHIC_DATA]/CP [GEOGRAPHIC_DATA]-[GEOGRAPHIC_DATA] - [GEOGRAP…" at bounding box center [295, 20] width 234 height 19
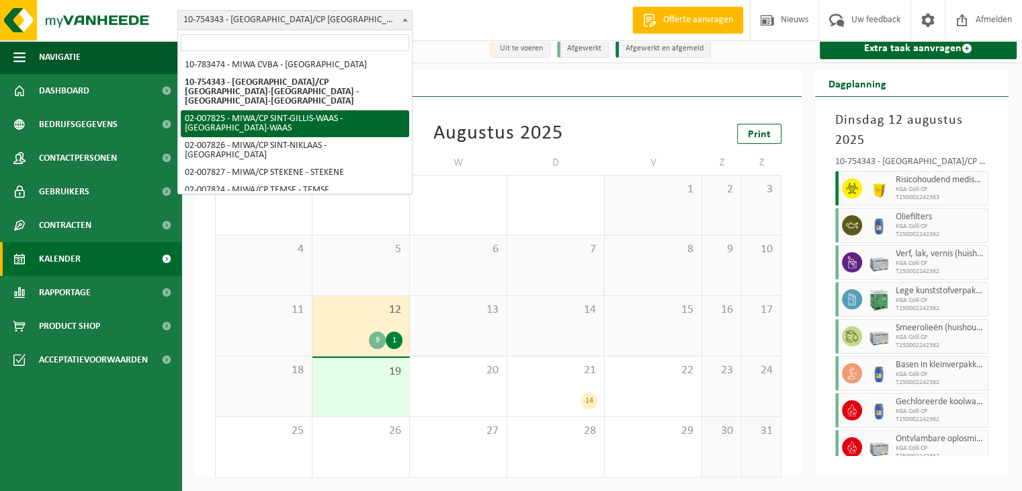
select select "27798"
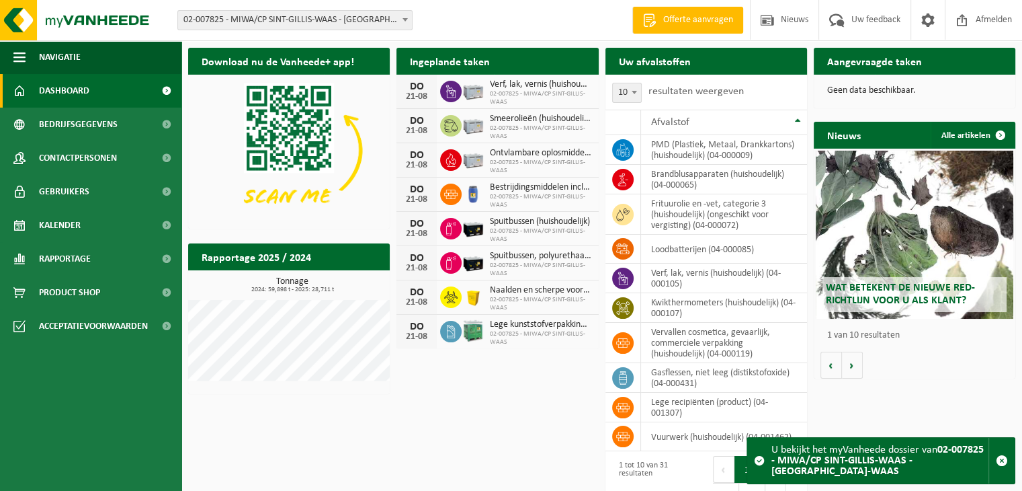
click at [823, 465] on strong "02-007825 - MIWA/CP SINT-GILLIS-WAAS - [GEOGRAPHIC_DATA]-WAAS" at bounding box center [878, 460] width 212 height 32
click at [349, 17] on span "02-007825 - MIWA/CP SINT-GILLIS-WAAS - [GEOGRAPHIC_DATA]-WAAS" at bounding box center [295, 20] width 234 height 19
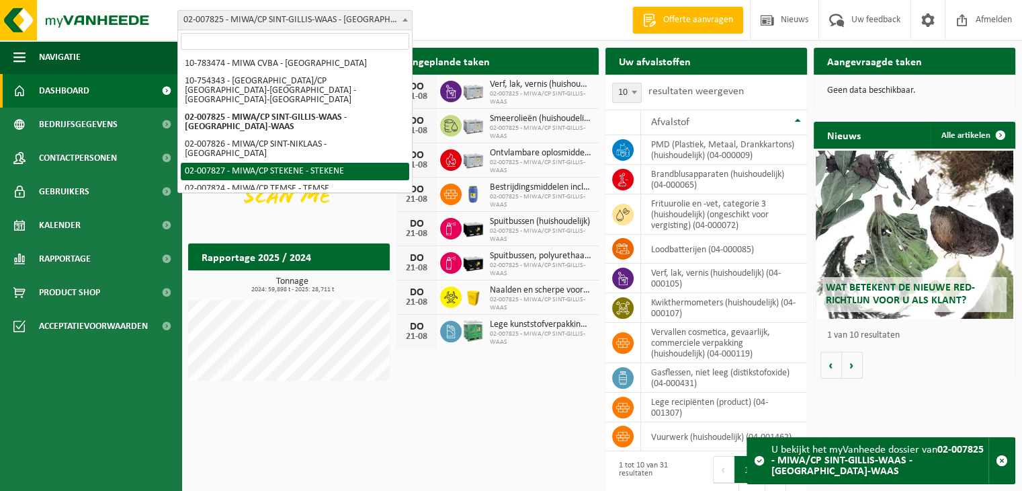
select select "27800"
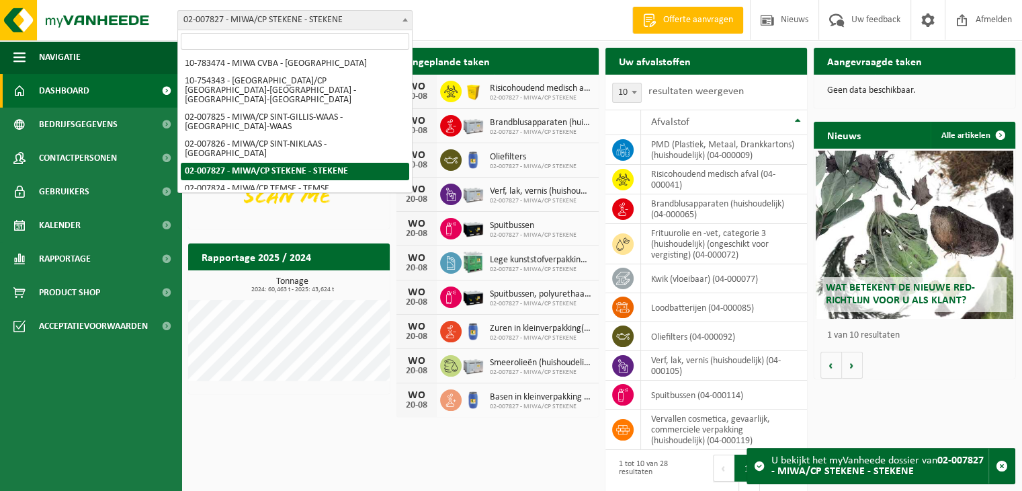
click at [407, 18] on b at bounding box center [405, 19] width 5 height 3
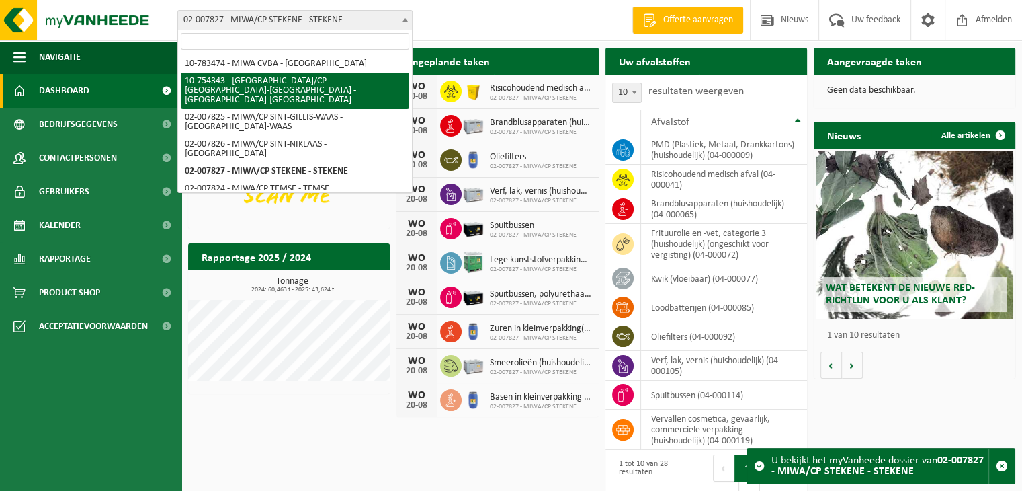
select select "27802"
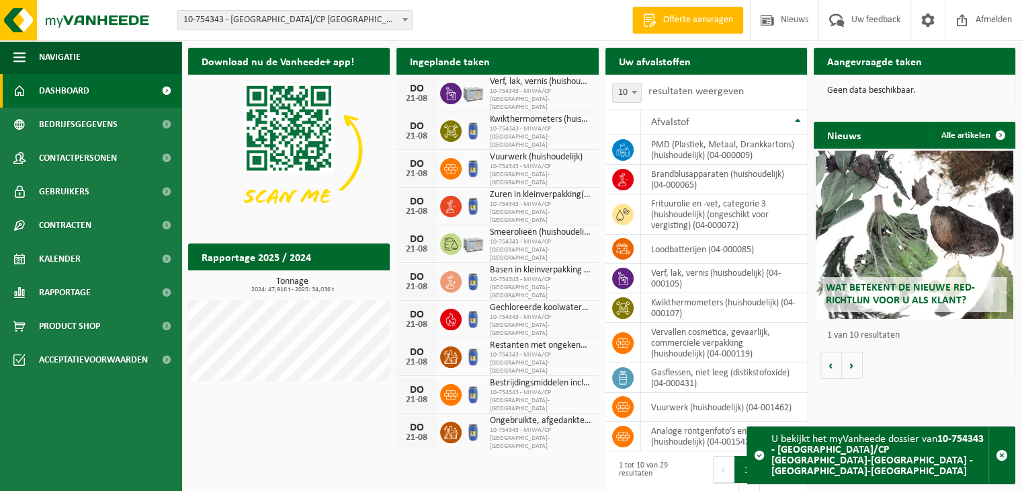
click at [512, 200] on span "10-754343 - MIWA/CP [GEOGRAPHIC_DATA]-[GEOGRAPHIC_DATA]" at bounding box center [540, 212] width 101 height 24
click at [518, 238] on span "10-754343 - MIWA/CP [GEOGRAPHIC_DATA]-[GEOGRAPHIC_DATA]" at bounding box center [540, 250] width 101 height 24
